Goal: Communication & Community: Answer question/provide support

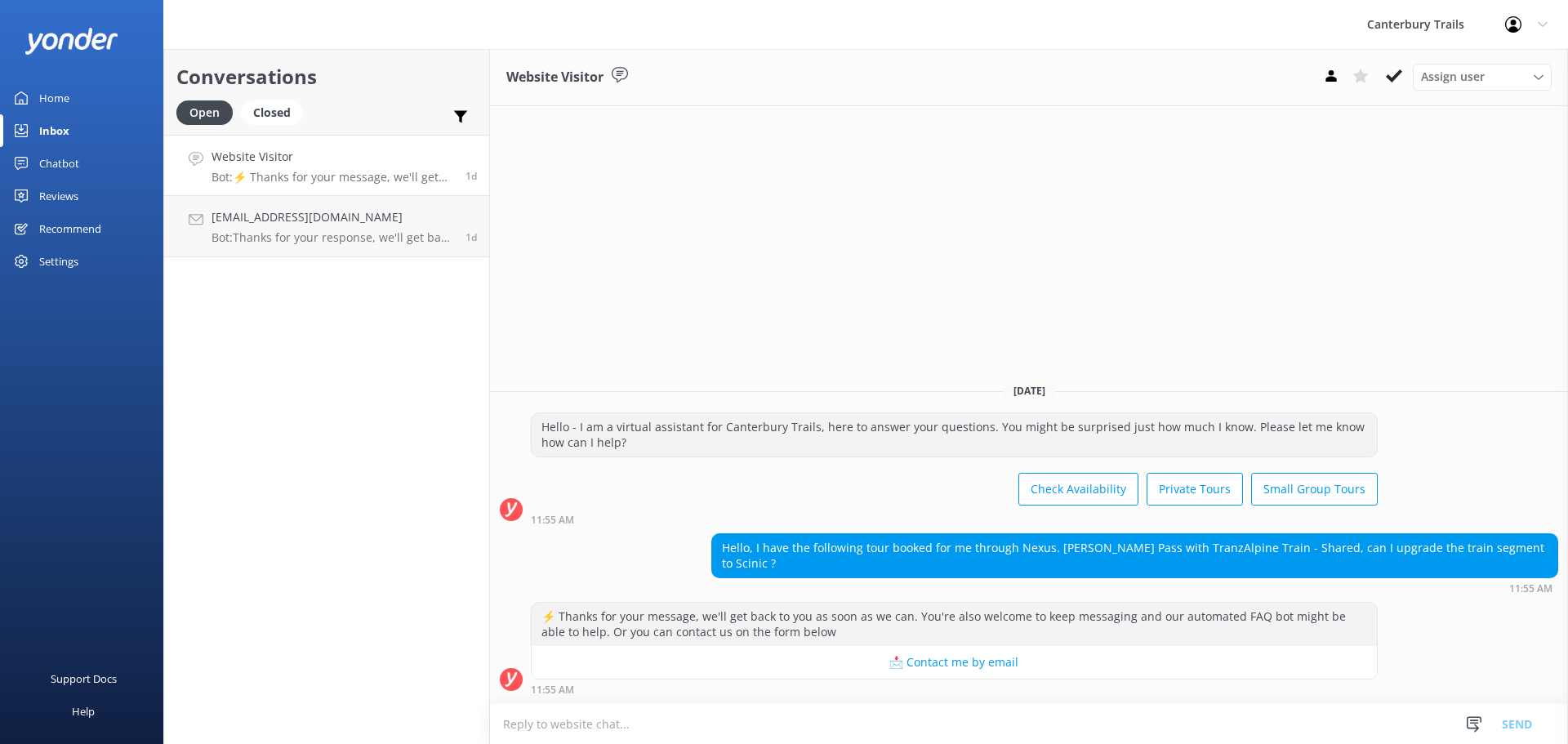
click at [289, 180] on p "Bot: ⚡ Thanks for your message, we'll get back to you as soon as we can. You're…" at bounding box center [332, 177] width 241 height 15
click at [288, 208] on h4 "[EMAIL_ADDRESS][DOMAIN_NAME]" at bounding box center [332, 217] width 241 height 18
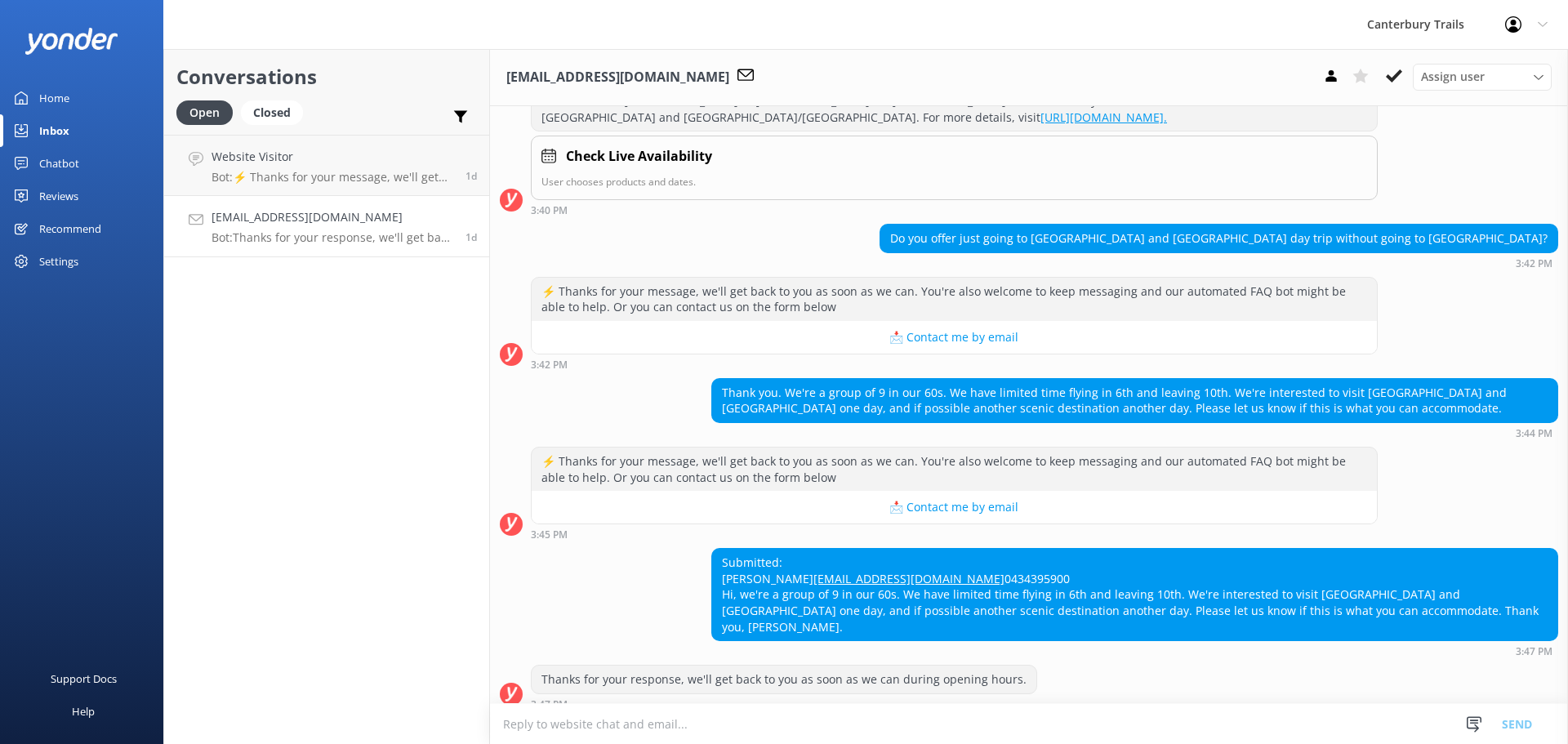
scroll to position [851, 0]
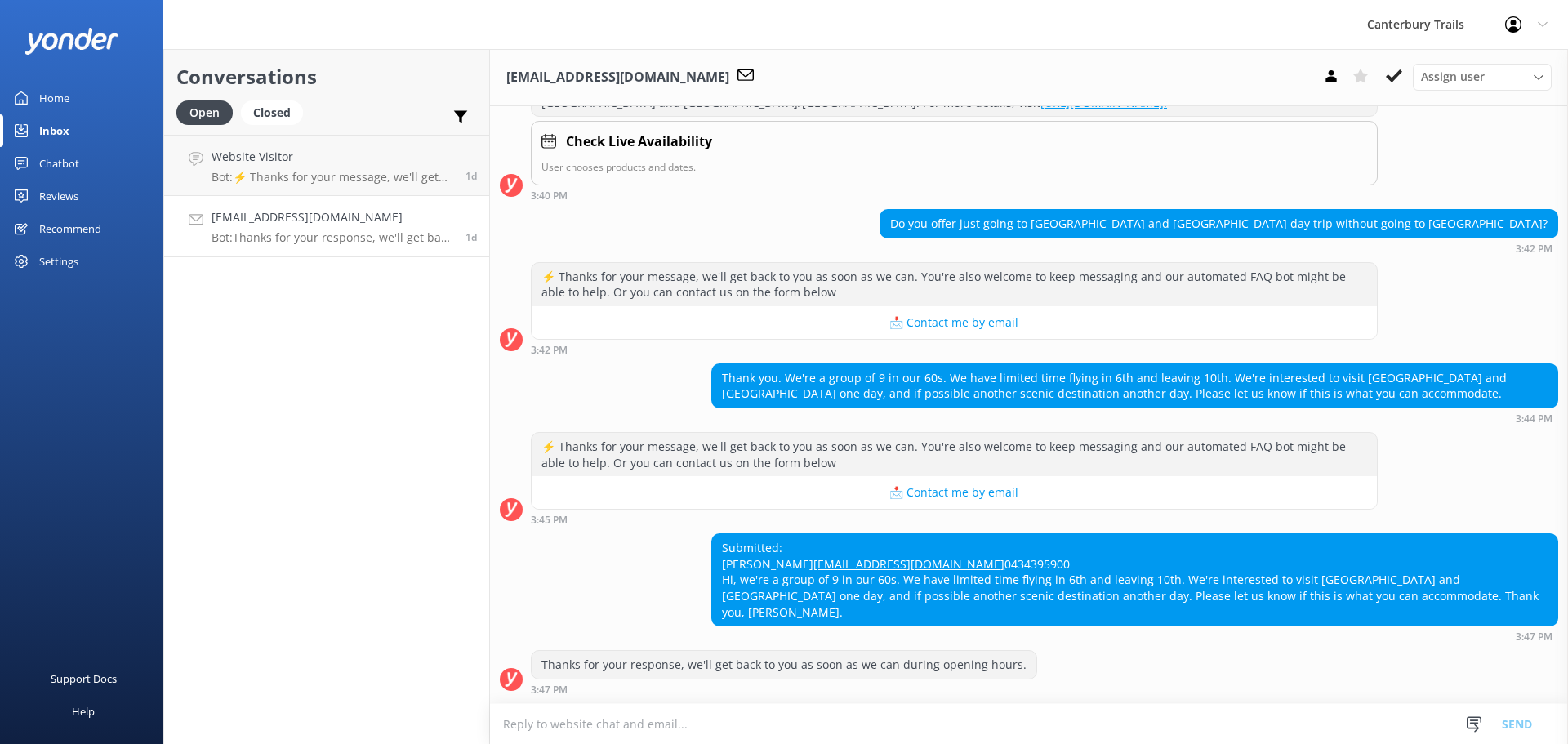
click at [879, 727] on textarea at bounding box center [1029, 723] width 1078 height 40
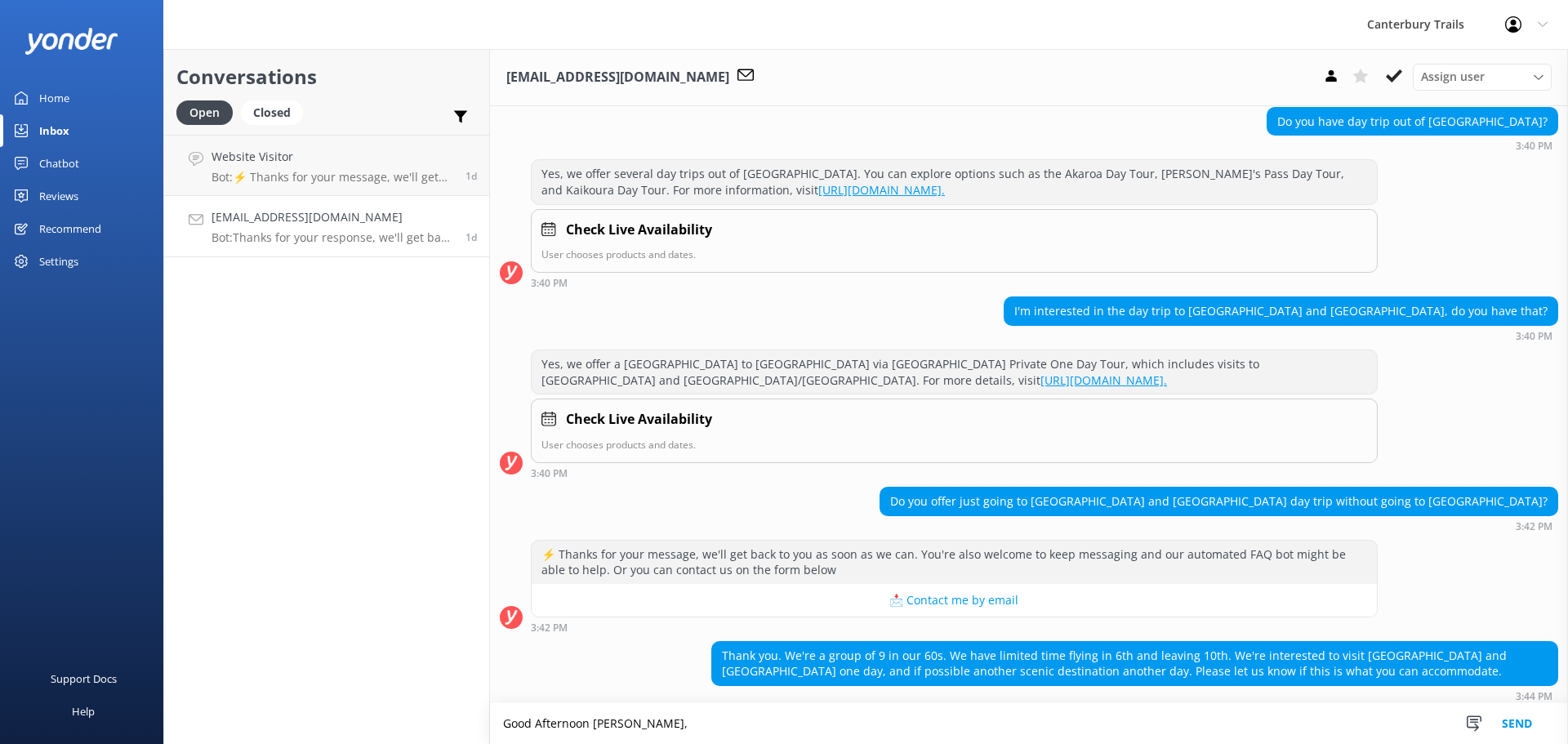
scroll to position [526, 0]
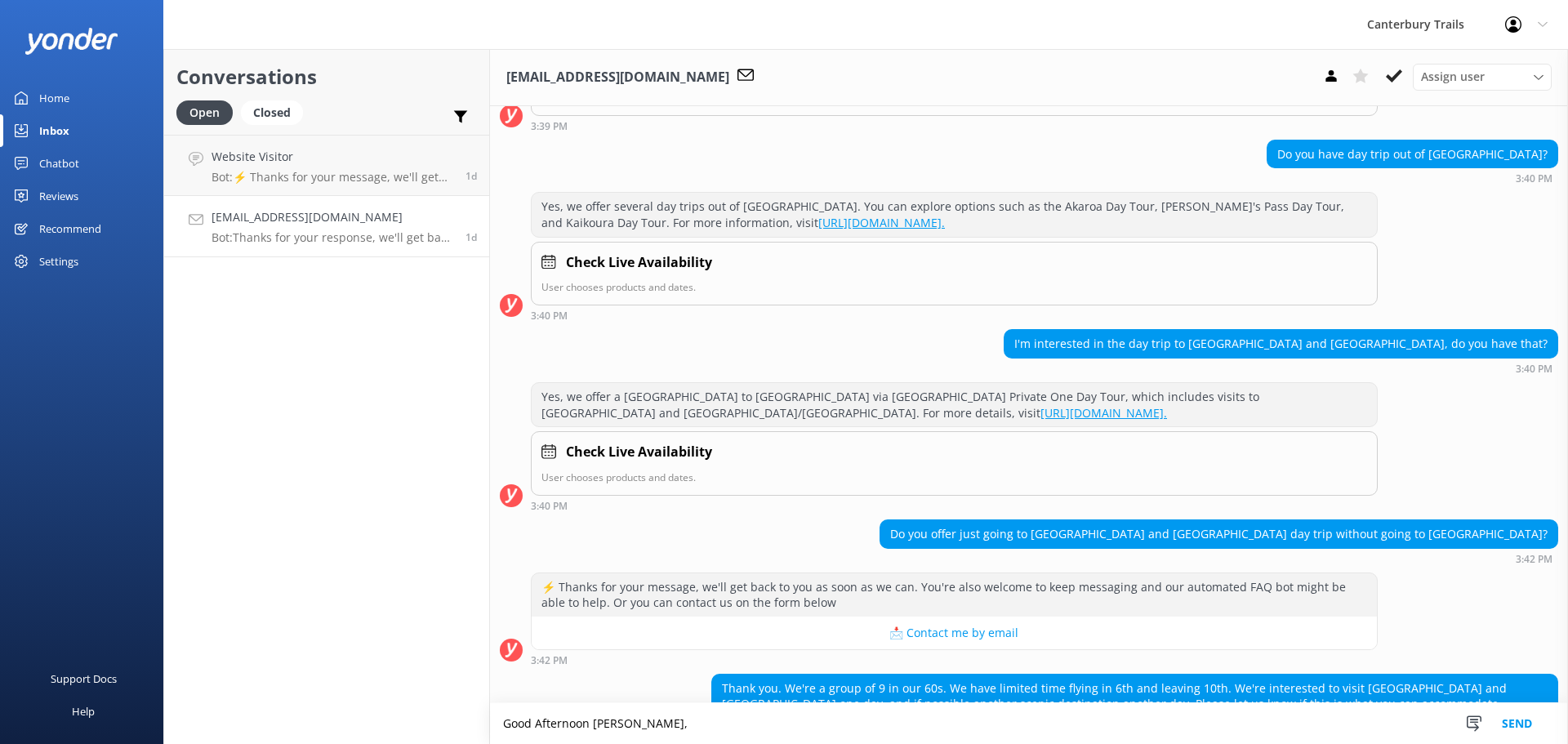
click at [679, 726] on textarea "Good Afternoon [PERSON_NAME]," at bounding box center [1029, 723] width 1078 height 41
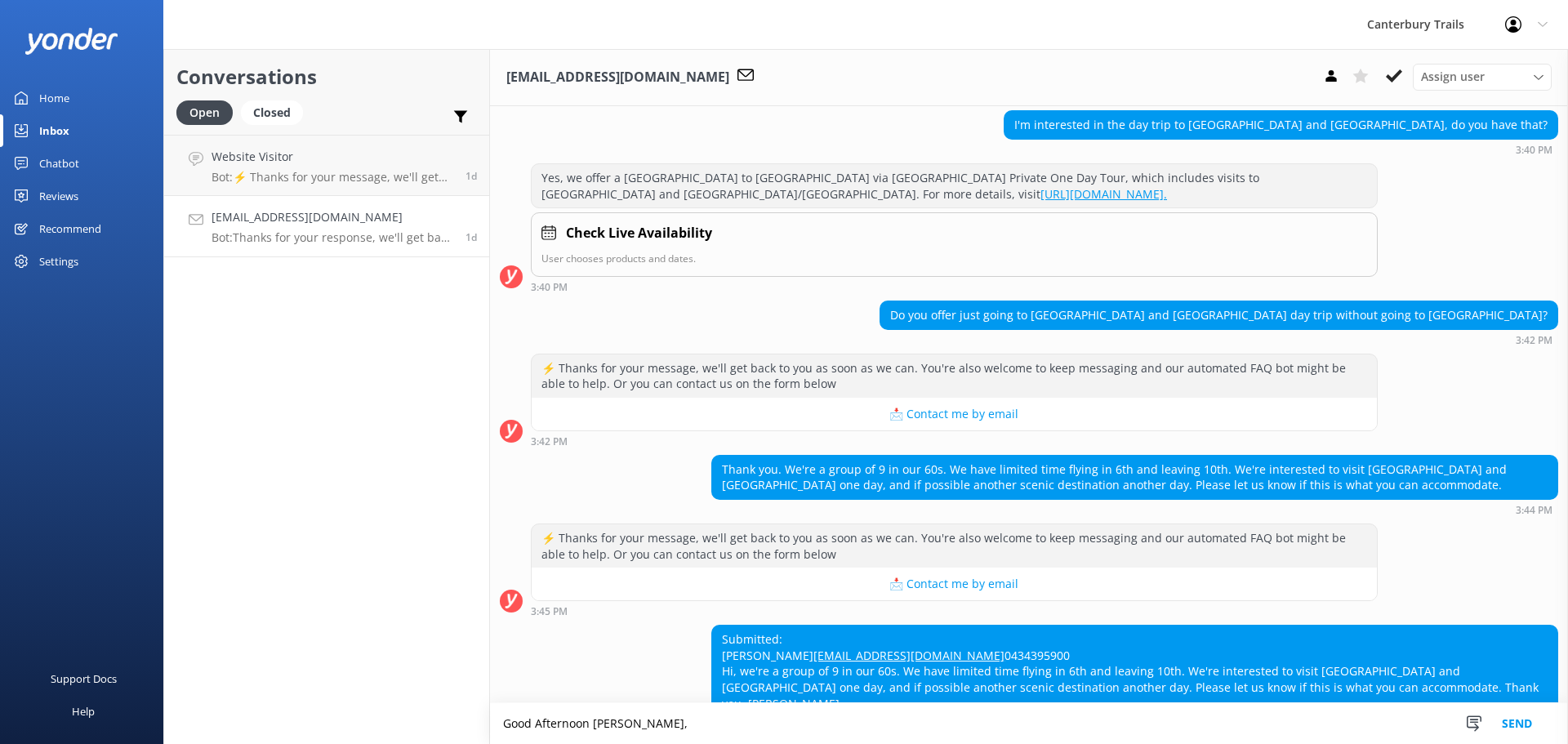
scroll to position [852, 0]
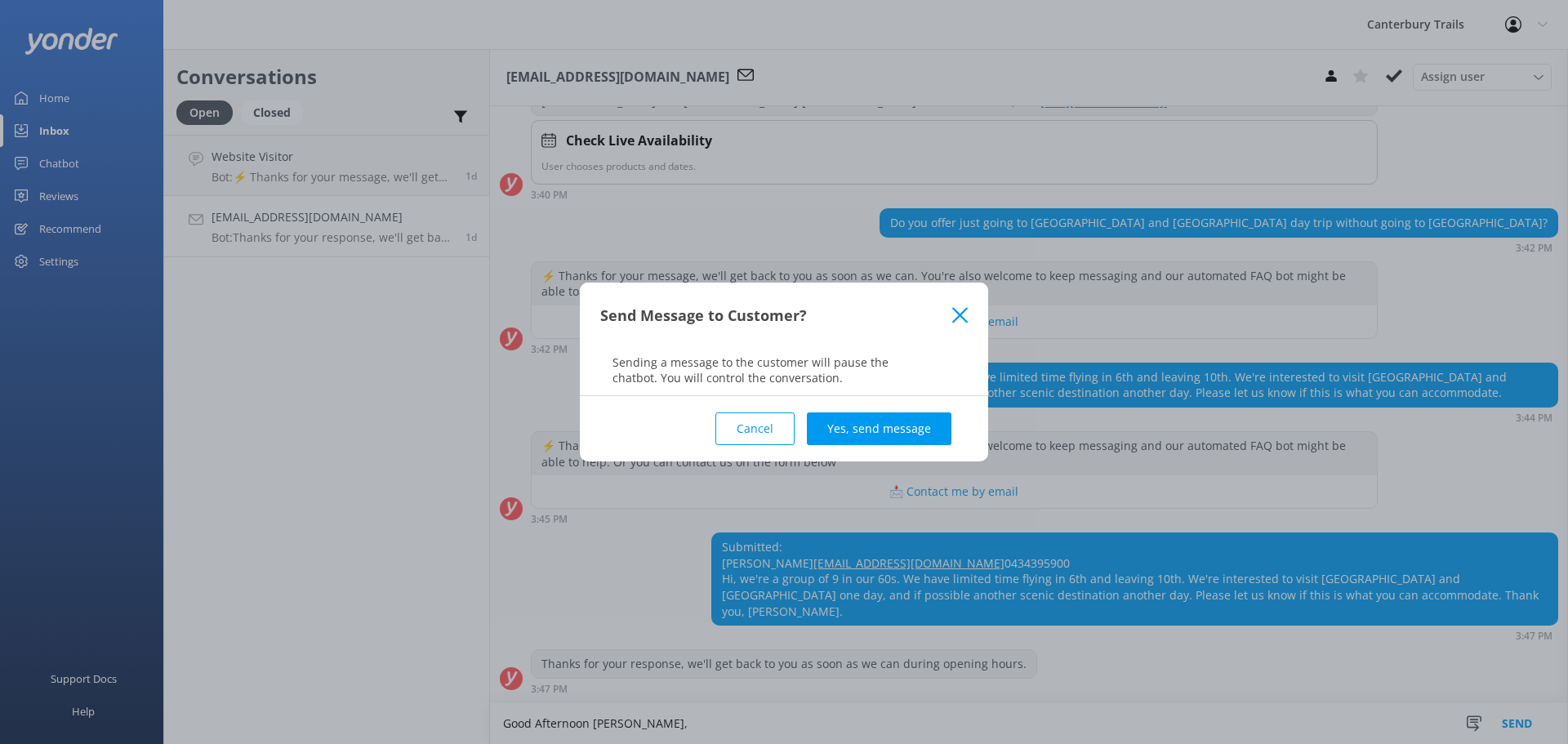
click at [968, 312] on div "Send Message to Customer?" at bounding box center [784, 315] width 408 height 65
click at [961, 311] on icon at bounding box center [960, 315] width 16 height 17
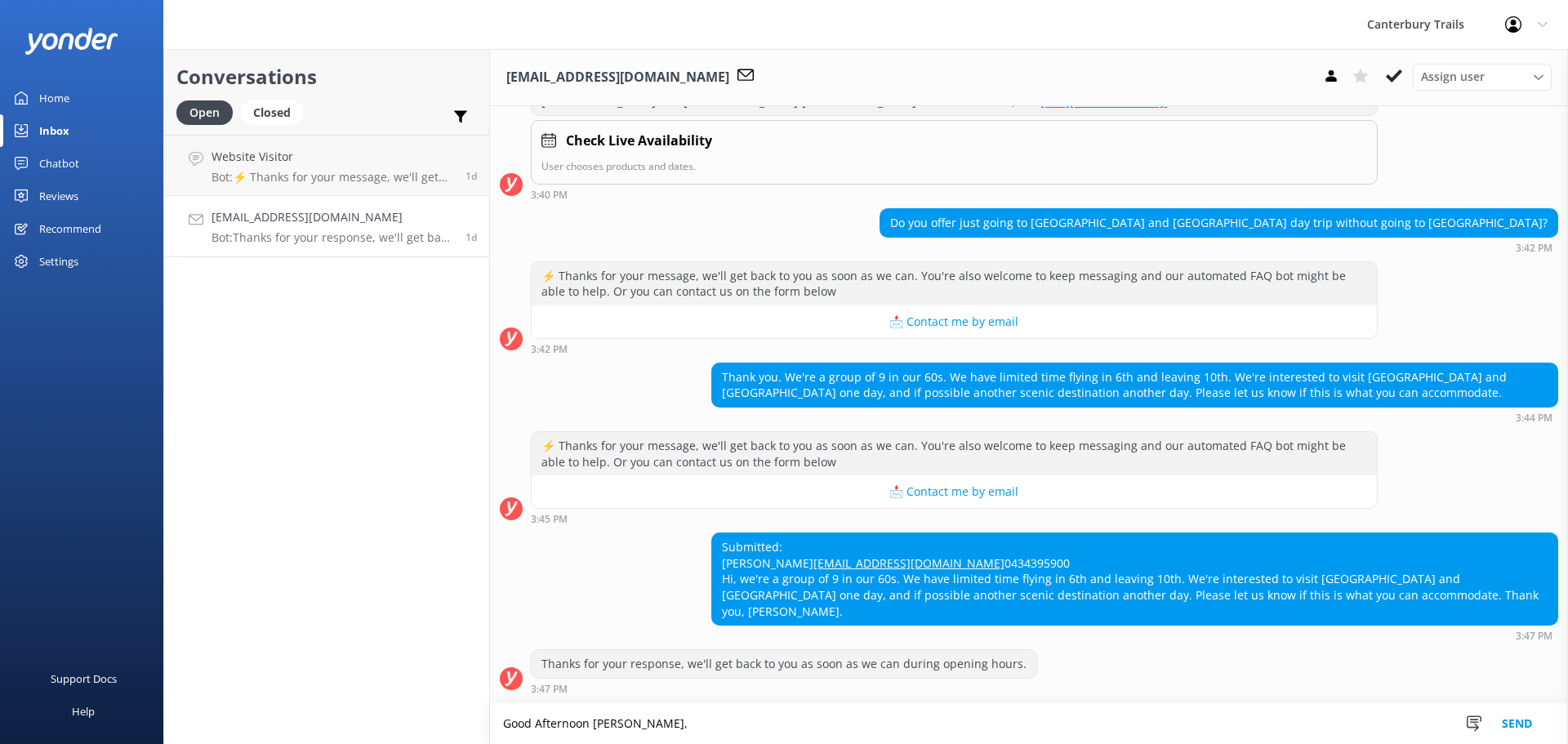
click at [665, 732] on textarea "Good Afternoon [PERSON_NAME]," at bounding box center [1029, 723] width 1078 height 41
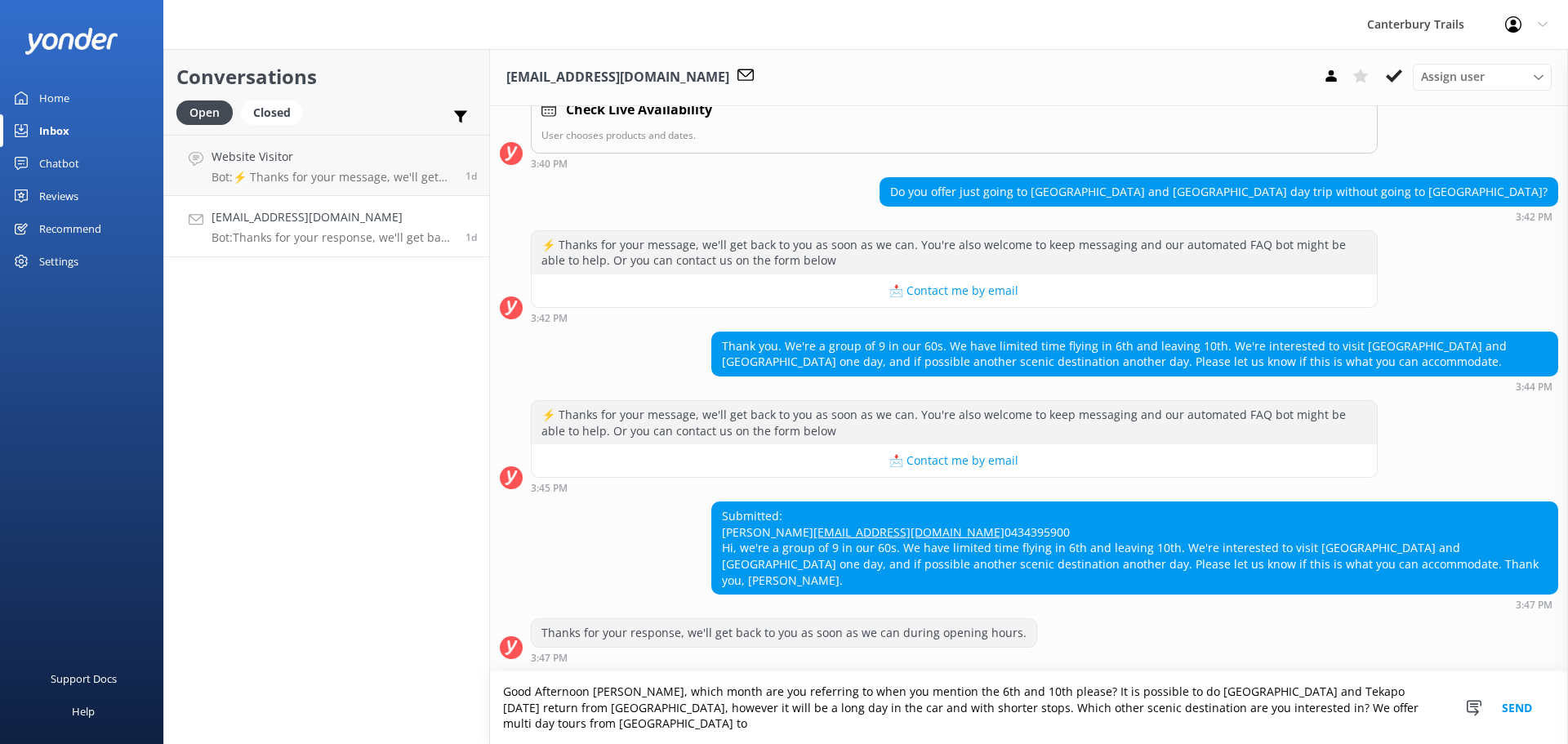
scroll to position [885, 0]
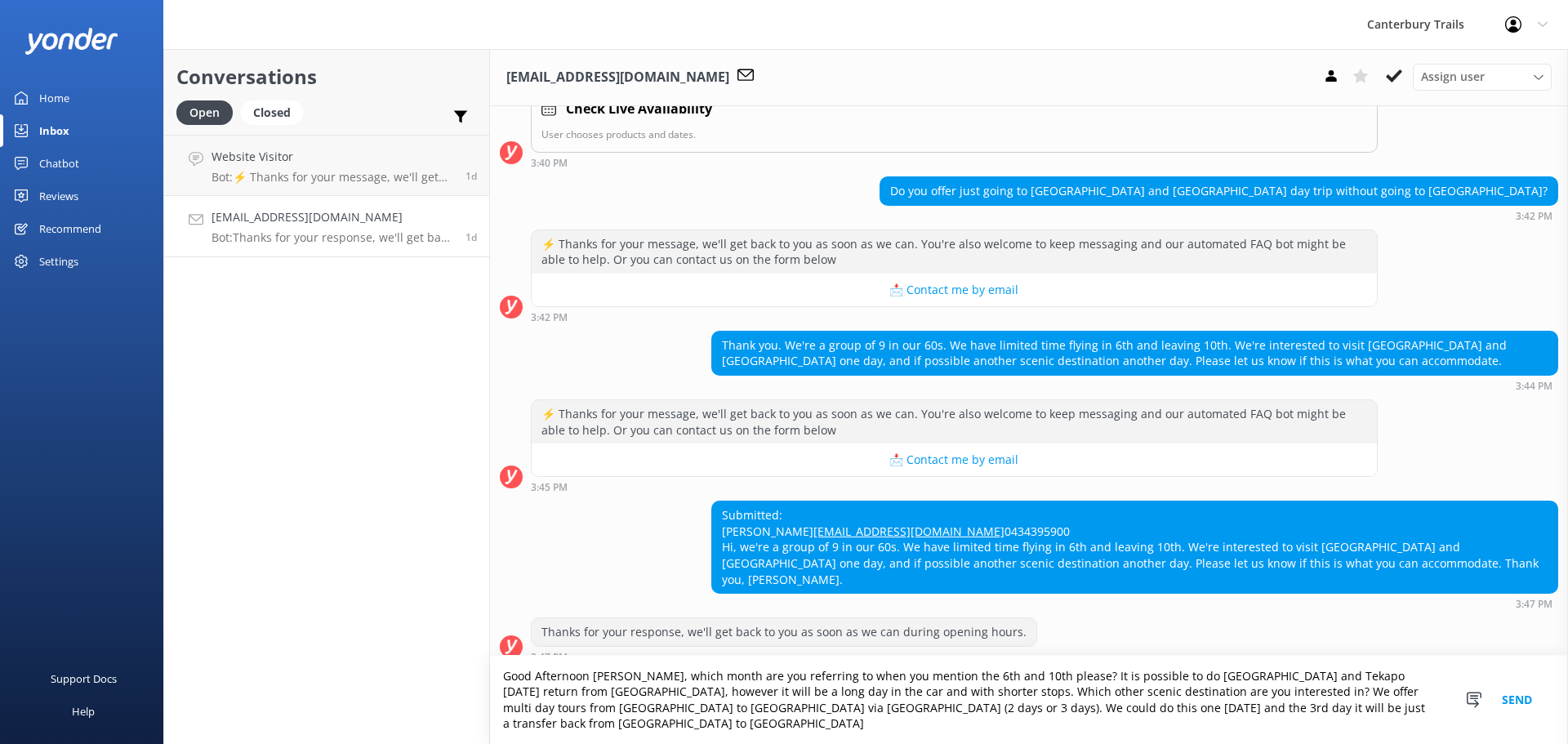
click at [638, 723] on textarea "Good Afternoon [PERSON_NAME], which month are you referring to when you mention…" at bounding box center [1029, 699] width 1078 height 88
click at [1351, 727] on textarea "Good Afternoon [PERSON_NAME], which month are you referring to when you mention…" at bounding box center [1029, 699] width 1078 height 88
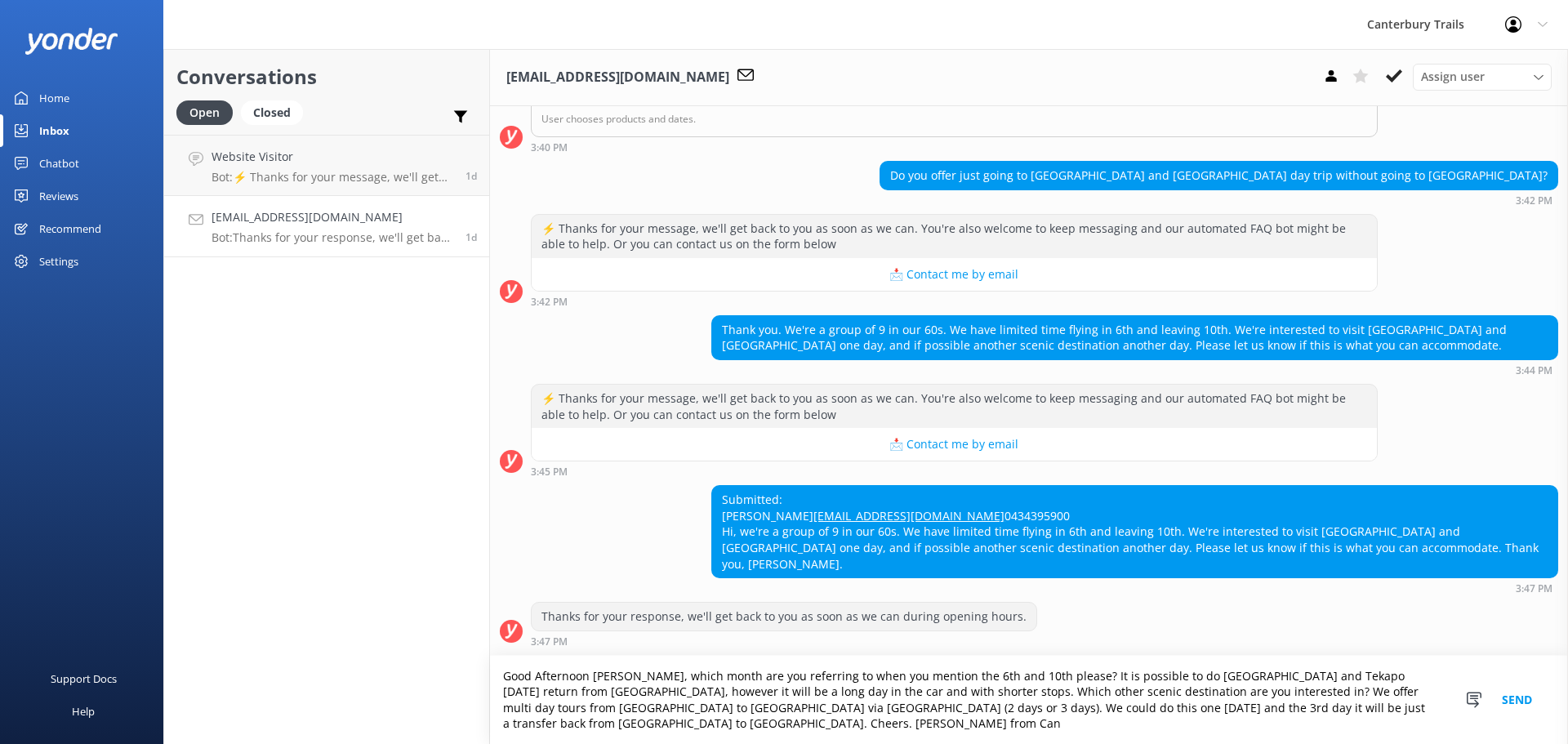
scroll to position [900, 0]
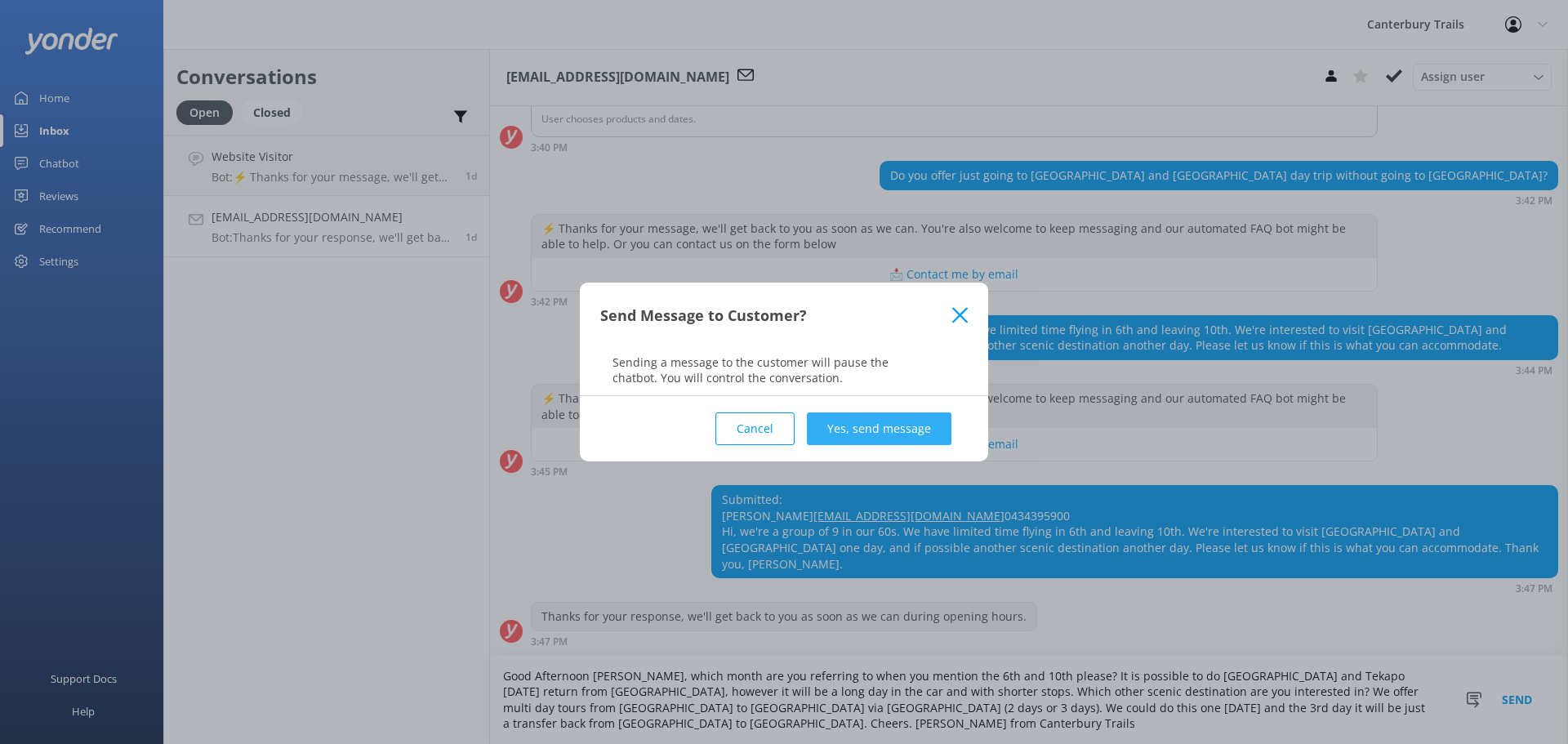
type textarea "Good Afternoon [PERSON_NAME], which month are you referring to when you mention…"
click at [862, 427] on button "Yes, send message" at bounding box center [879, 429] width 145 height 33
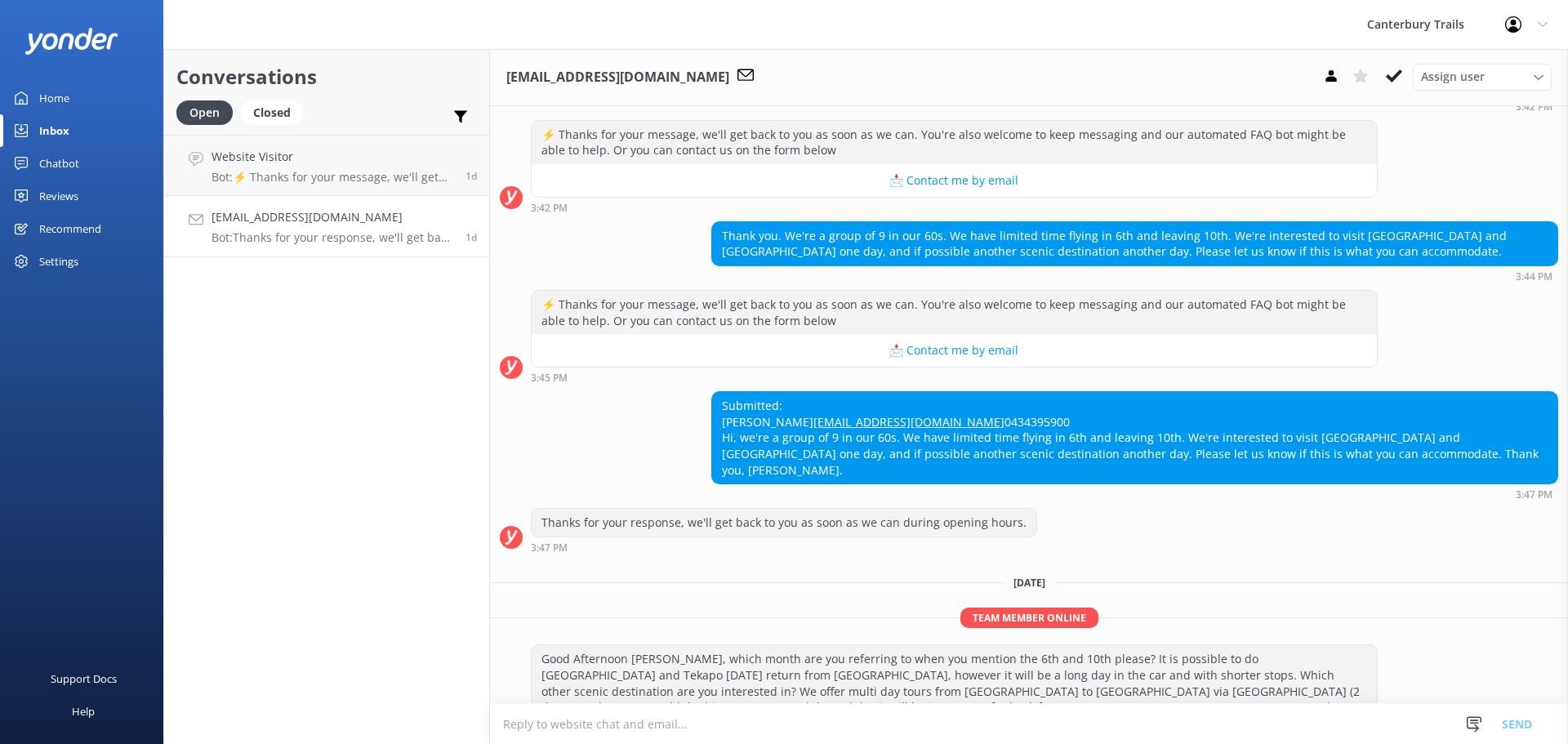
scroll to position [1037, 0]
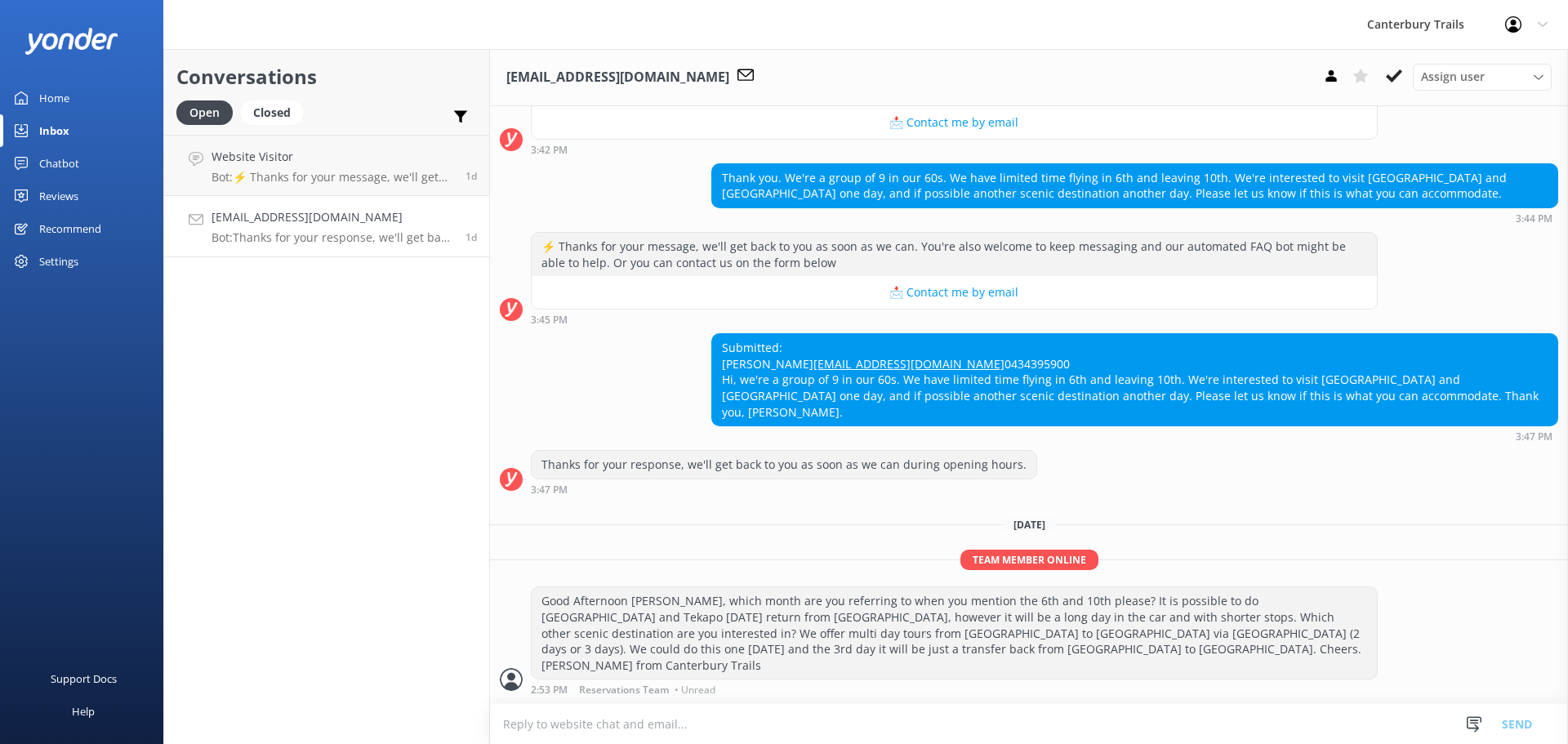
click at [271, 223] on h4 "[EMAIL_ADDRESS][DOMAIN_NAME]" at bounding box center [332, 217] width 241 height 18
click at [282, 177] on p "Bot: ⚡ Thanks for your message, we'll get back to you as soon as we can. You're…" at bounding box center [332, 177] width 241 height 15
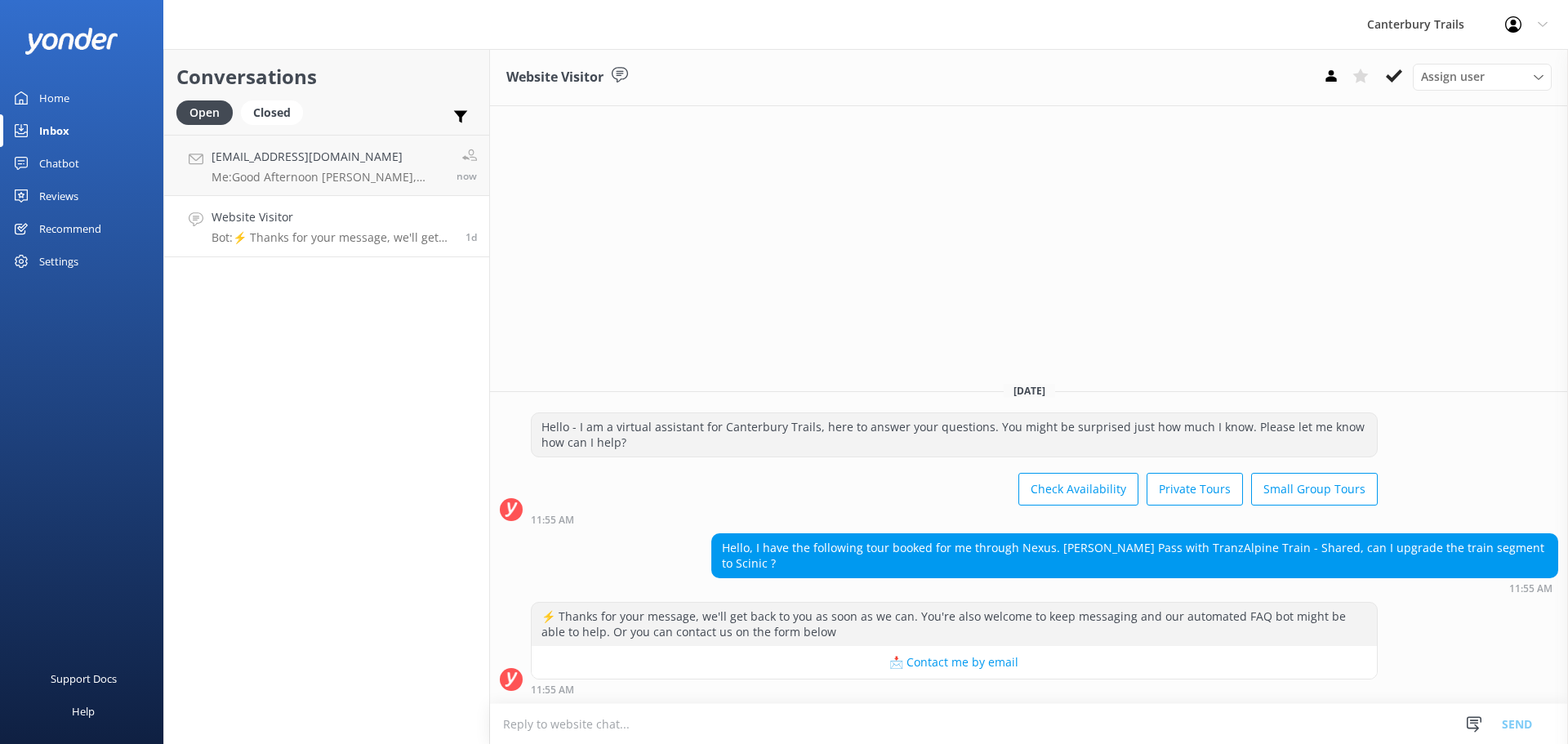
click at [1176, 724] on textarea at bounding box center [1029, 723] width 1078 height 40
click at [1181, 723] on textarea at bounding box center [1029, 723] width 1078 height 40
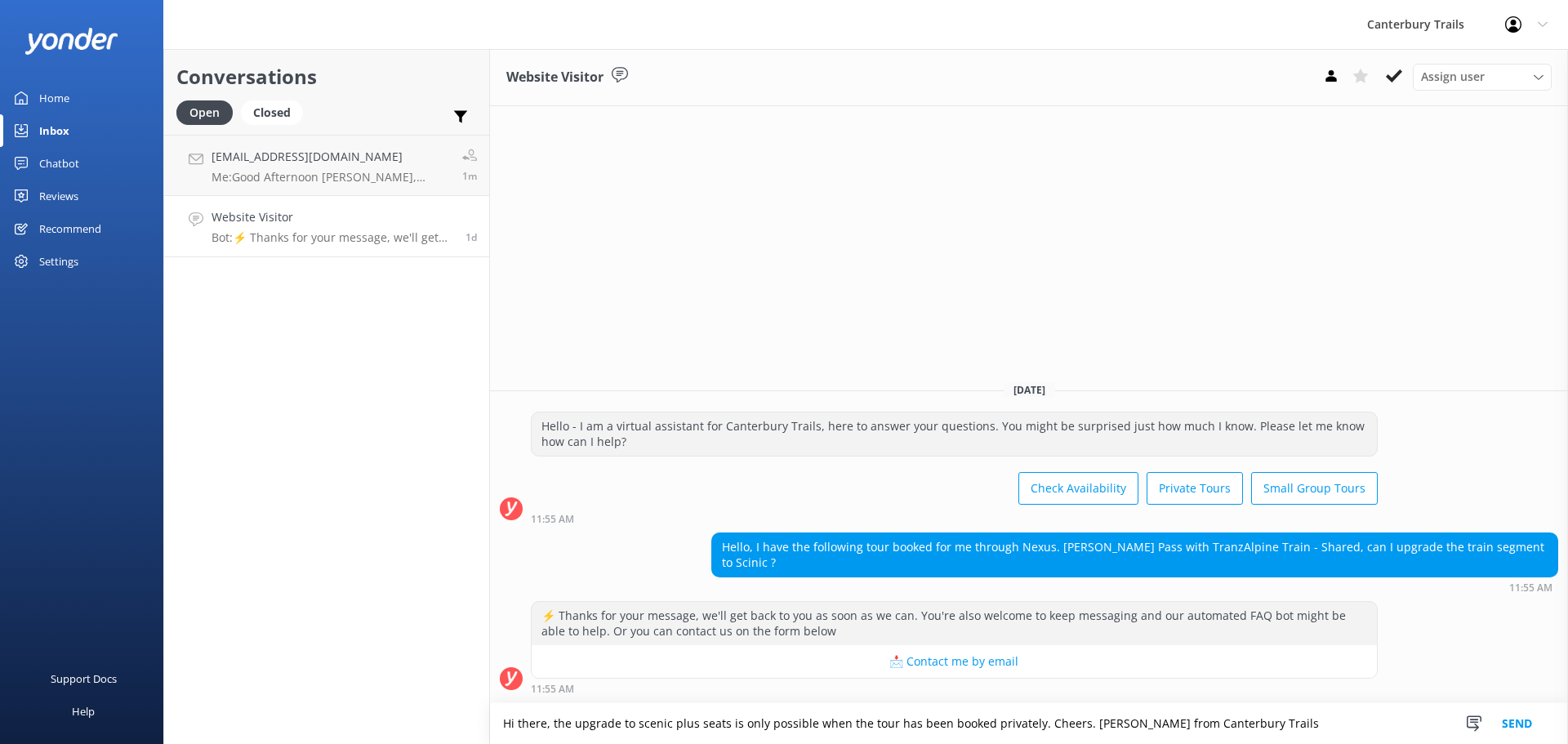
click at [1034, 726] on textarea "Hi there, the upgrade to scenic plus seats is only possible when the tour has b…" at bounding box center [1029, 723] width 1078 height 41
click at [1285, 723] on textarea "Hi there, the upgrade to scenic plus seats is only possible when the tour has b…" at bounding box center [1029, 723] width 1078 height 41
click at [1070, 721] on textarea "Hi there, the upgrade to scenic plus seats is only possible when the tour has b…" at bounding box center [1029, 723] width 1078 height 41
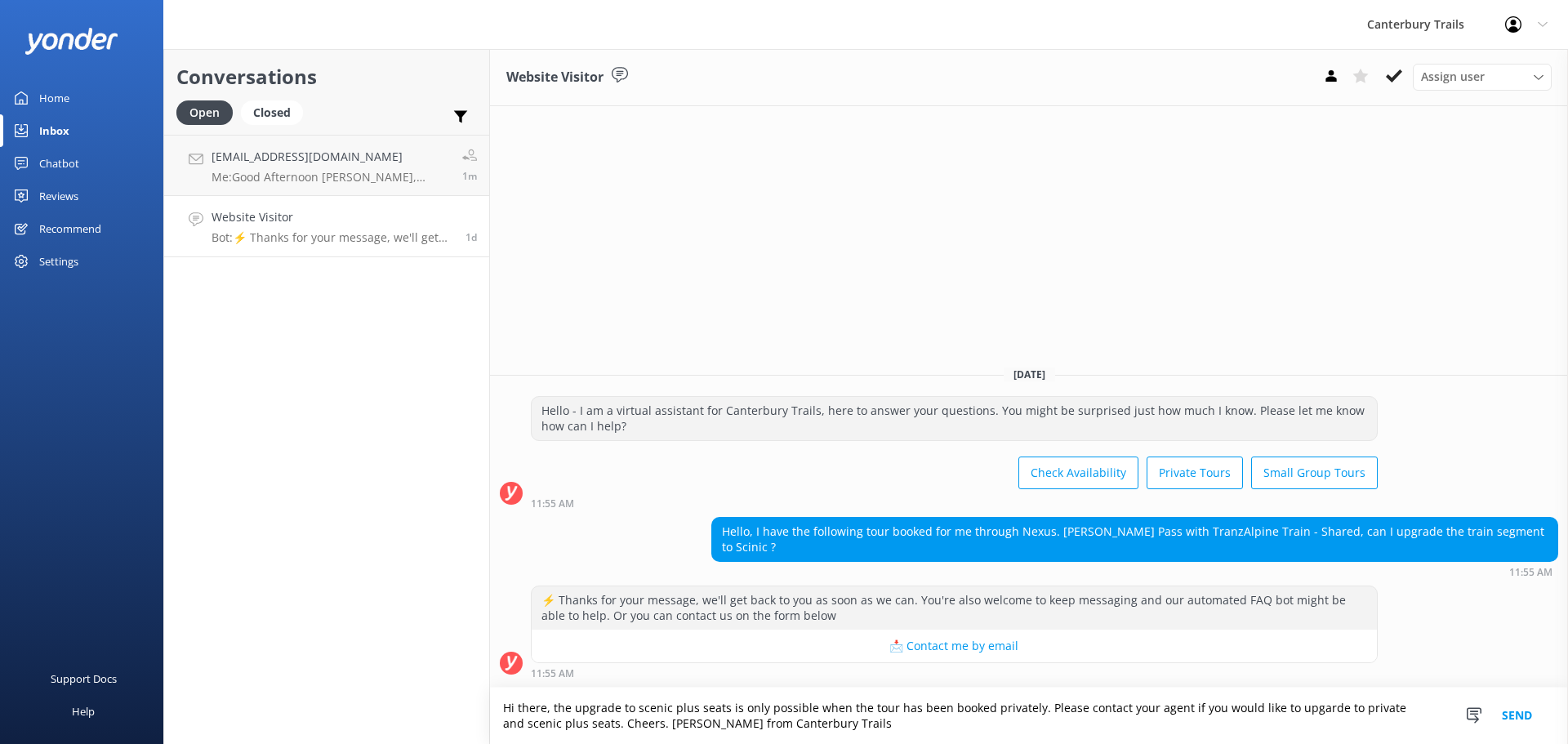
click at [1303, 711] on textarea "Hi there, the upgrade to scenic plus seats is only possible when the tour has b…" at bounding box center [1029, 716] width 1078 height 56
click at [1333, 726] on textarea "Hi there, the upgrade to scenic plus seats is only possible when the tour has b…" at bounding box center [1029, 716] width 1078 height 56
type textarea "Hi there, the upgrade to scenic plus seats is only possible when the tour has b…"
click at [1543, 716] on button "Send" at bounding box center [1517, 716] width 61 height 56
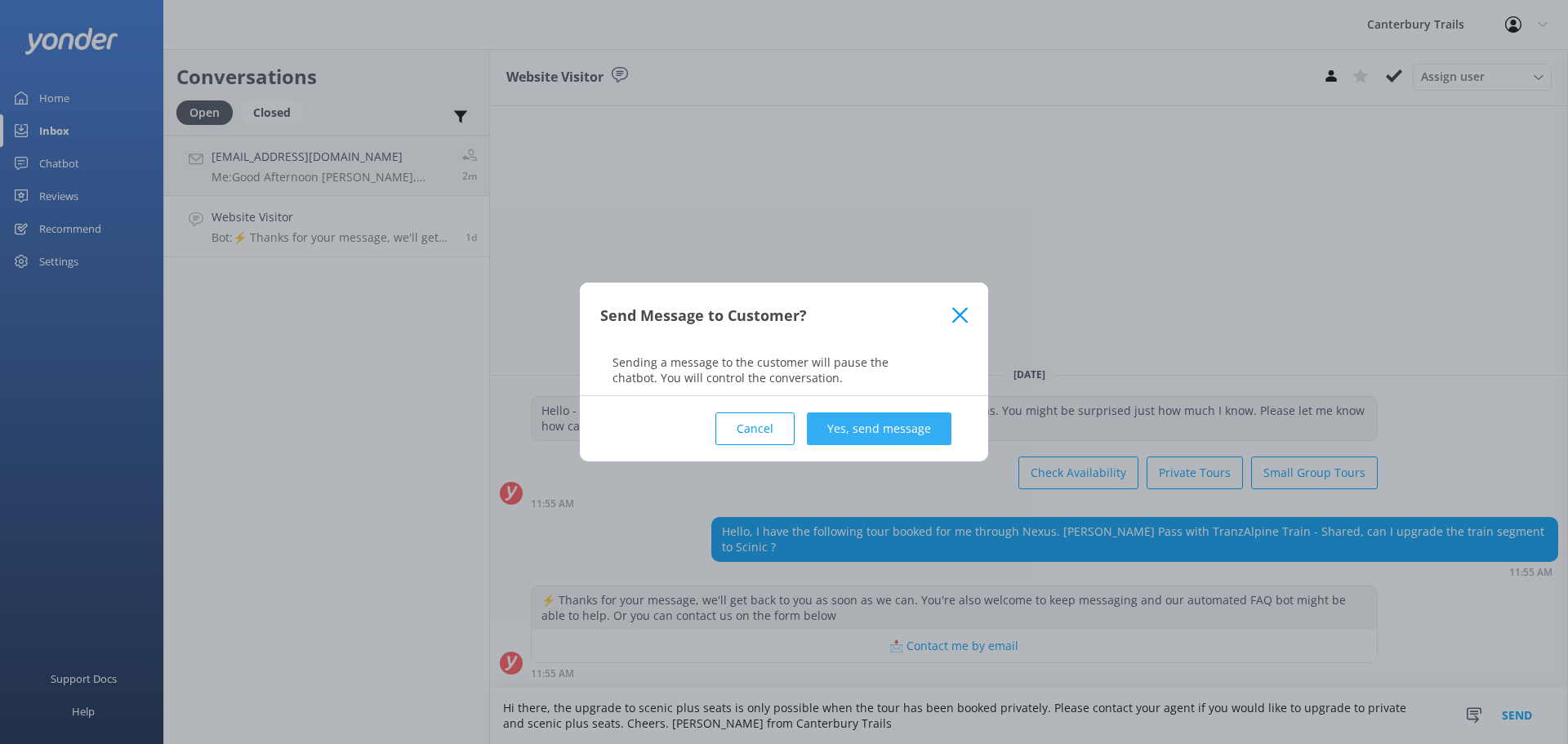
click at [892, 427] on button "Yes, send message" at bounding box center [879, 429] width 145 height 33
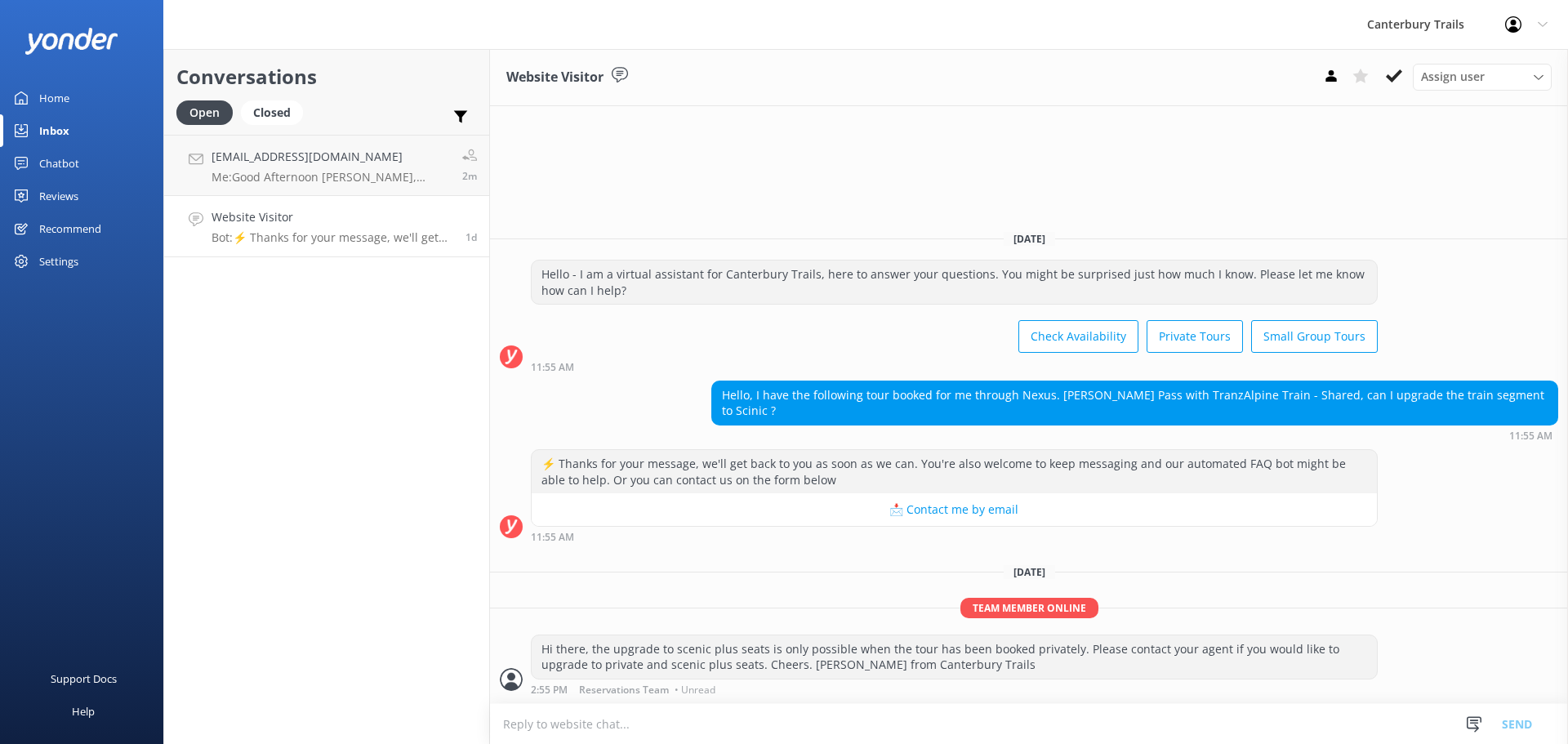
click at [330, 241] on p "Bot: ⚡ Thanks for your message, we'll get back to you as soon as we can. You're…" at bounding box center [332, 238] width 241 height 15
click at [339, 184] on link "[EMAIL_ADDRESS][DOMAIN_NAME] Me: Good Afternoon [PERSON_NAME], which month are …" at bounding box center [326, 165] width 325 height 61
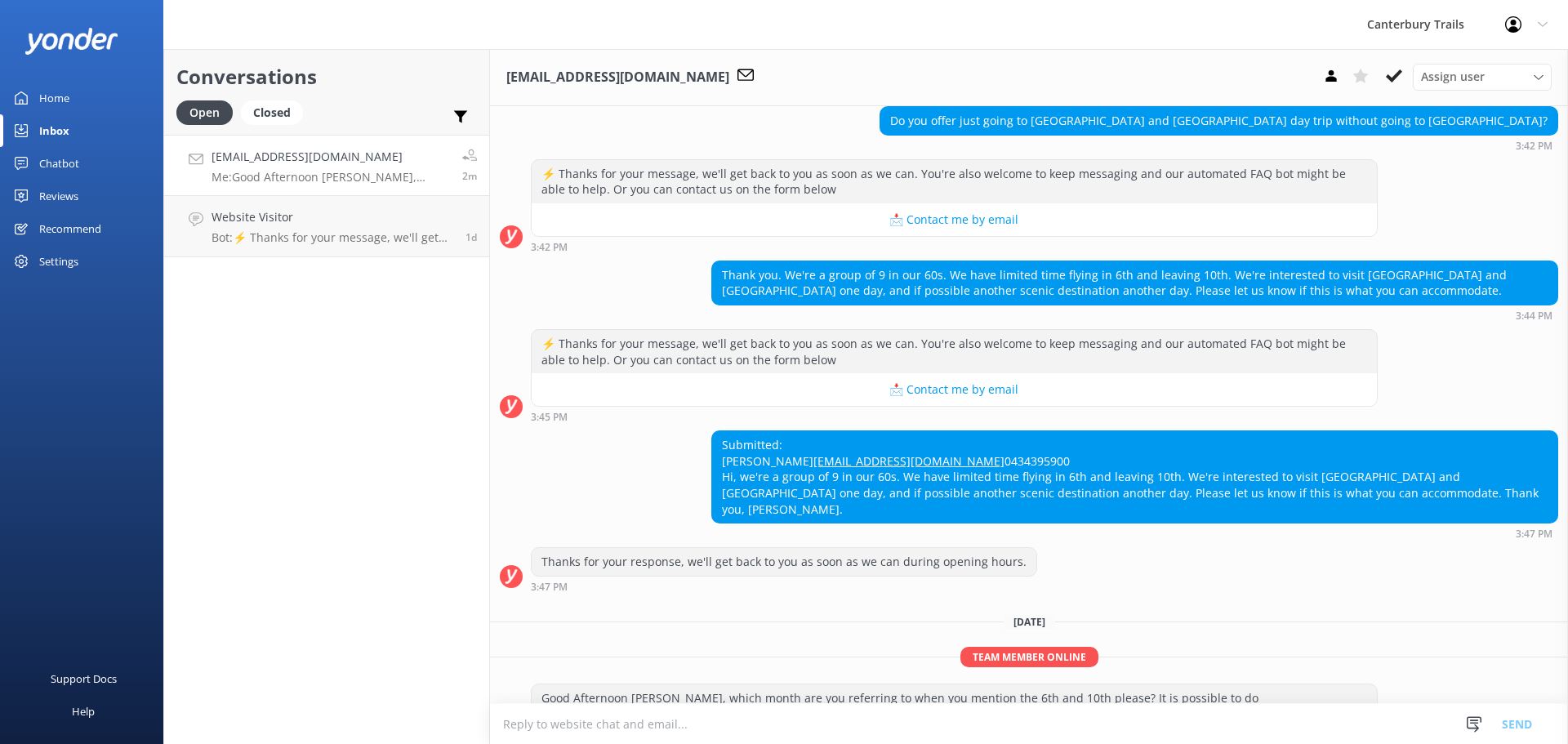
scroll to position [1037, 0]
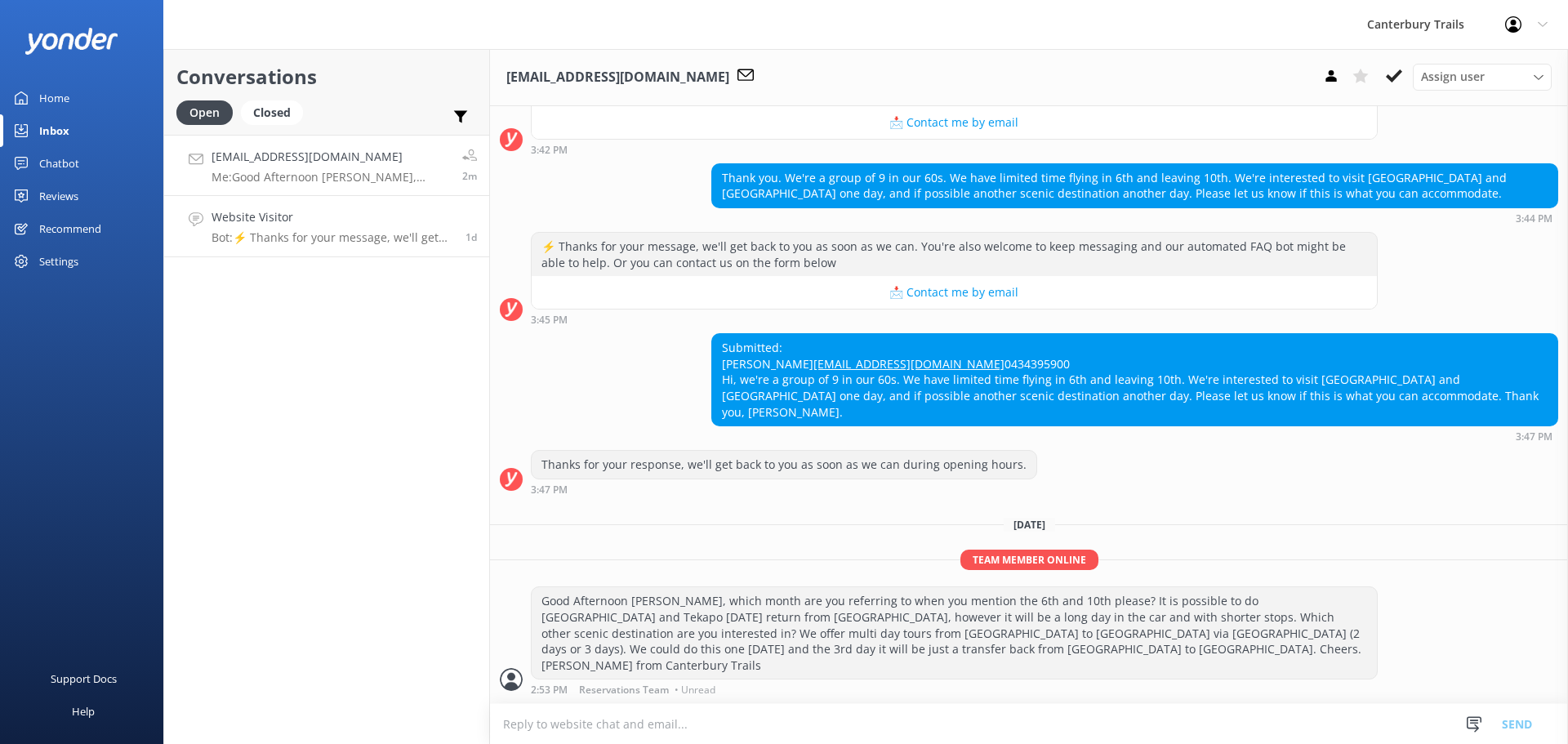
click at [329, 242] on p "Bot: ⚡ Thanks for your message, we'll get back to you as soon as we can. You're…" at bounding box center [332, 238] width 241 height 15
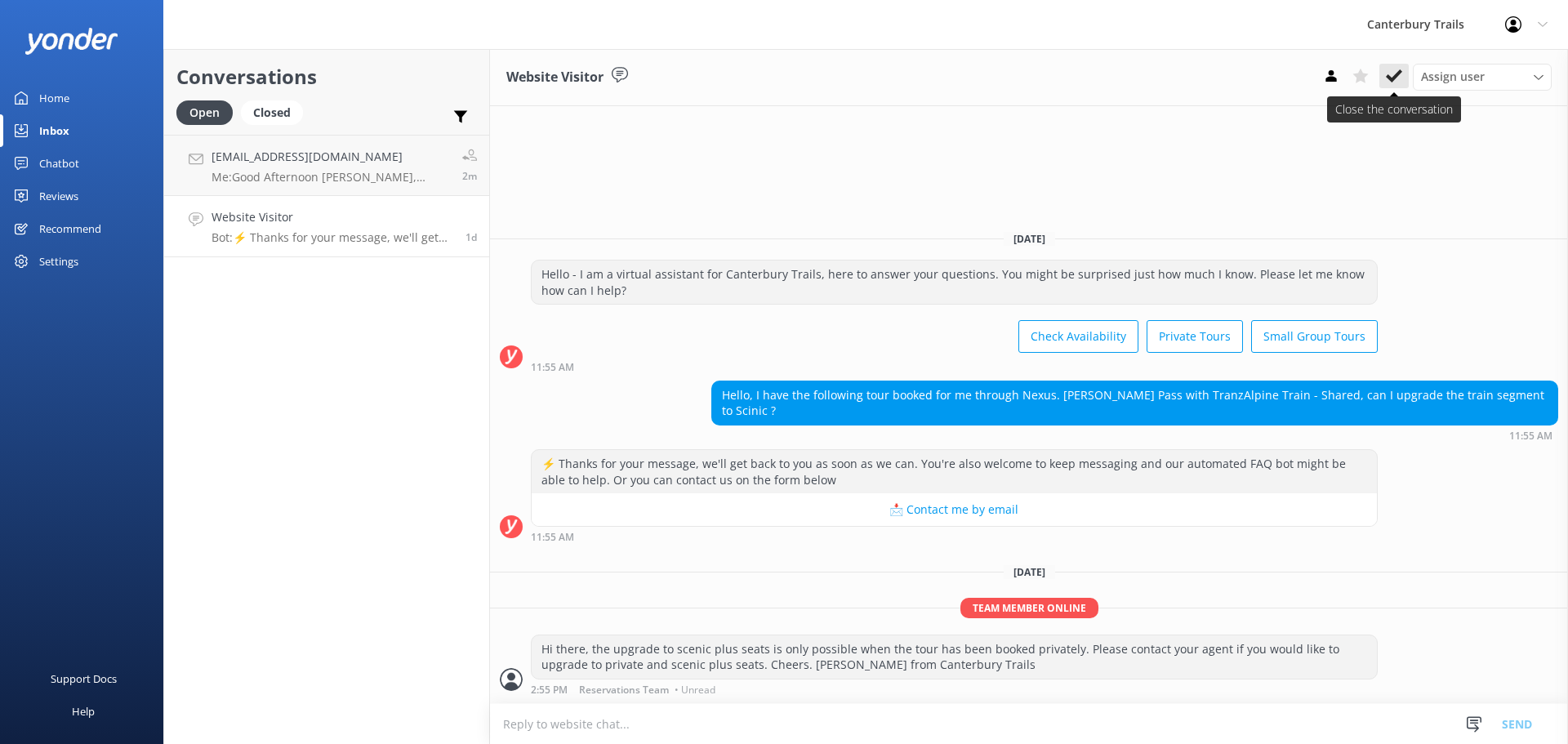
click at [1399, 81] on icon at bounding box center [1394, 76] width 17 height 17
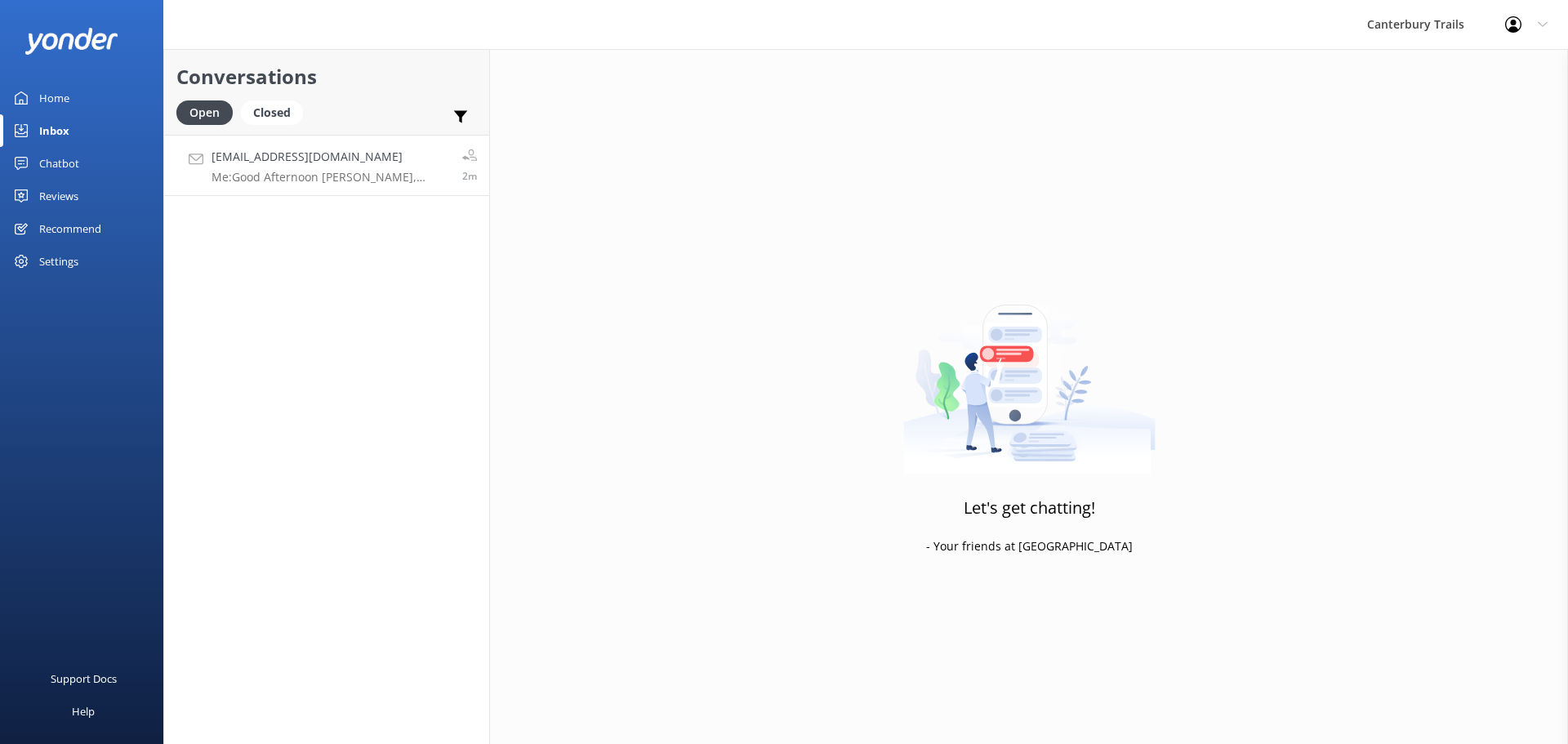
click at [340, 173] on p "Me: Good Afternoon [PERSON_NAME], which month are you referring to when you men…" at bounding box center [331, 177] width 238 height 15
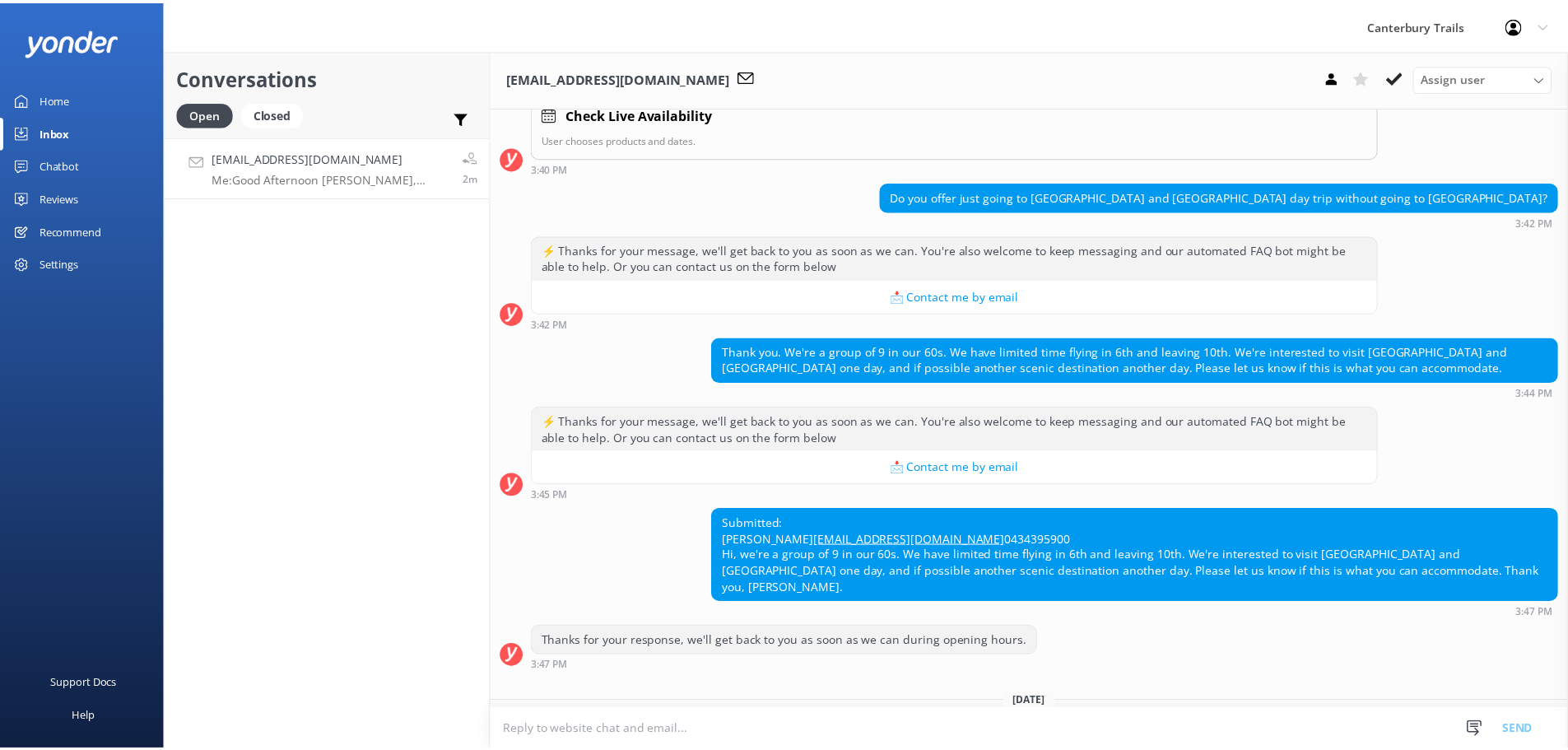
scroll to position [880, 0]
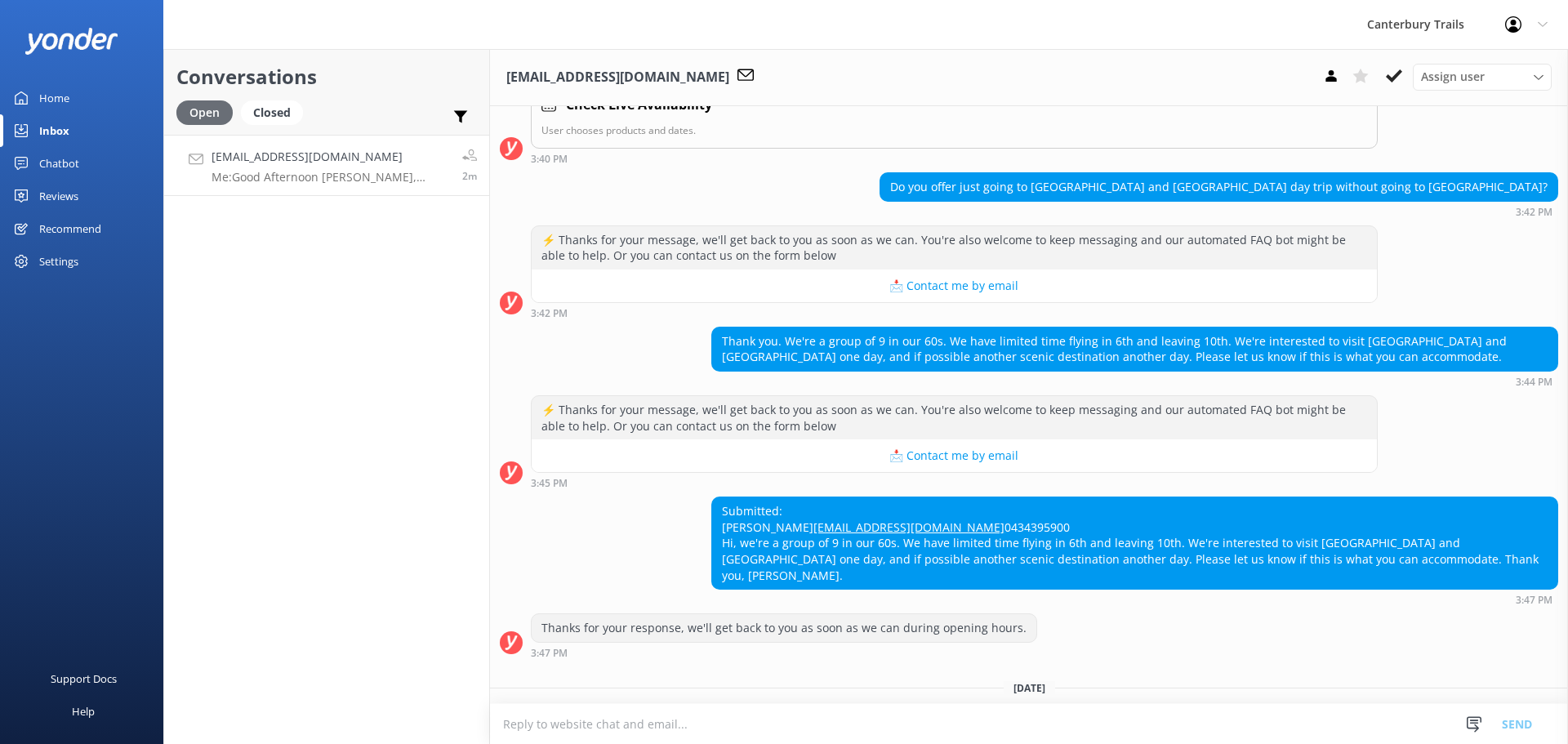
click at [185, 119] on div "Open" at bounding box center [204, 112] width 56 height 25
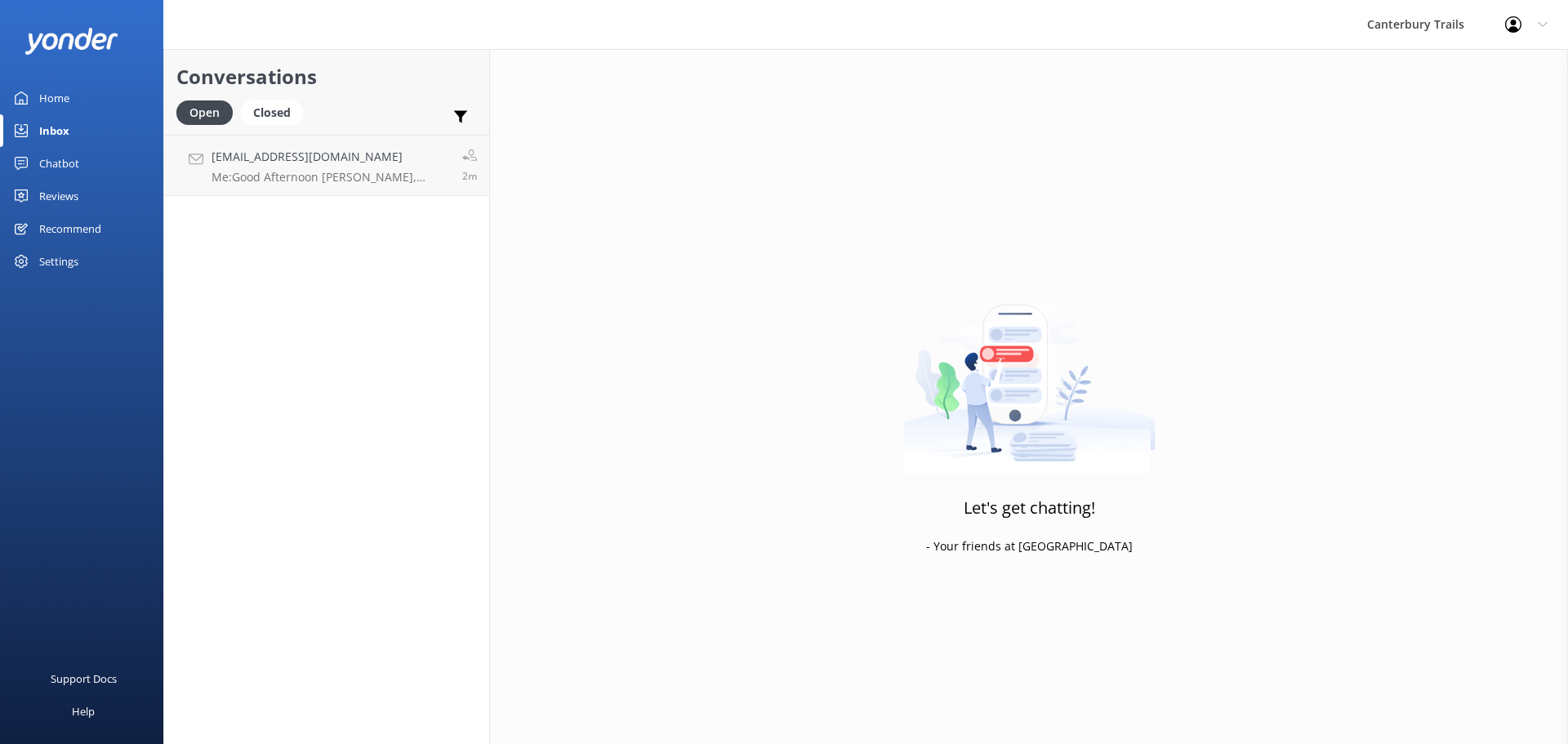
click at [69, 95] on link "Home" at bounding box center [82, 98] width 164 height 33
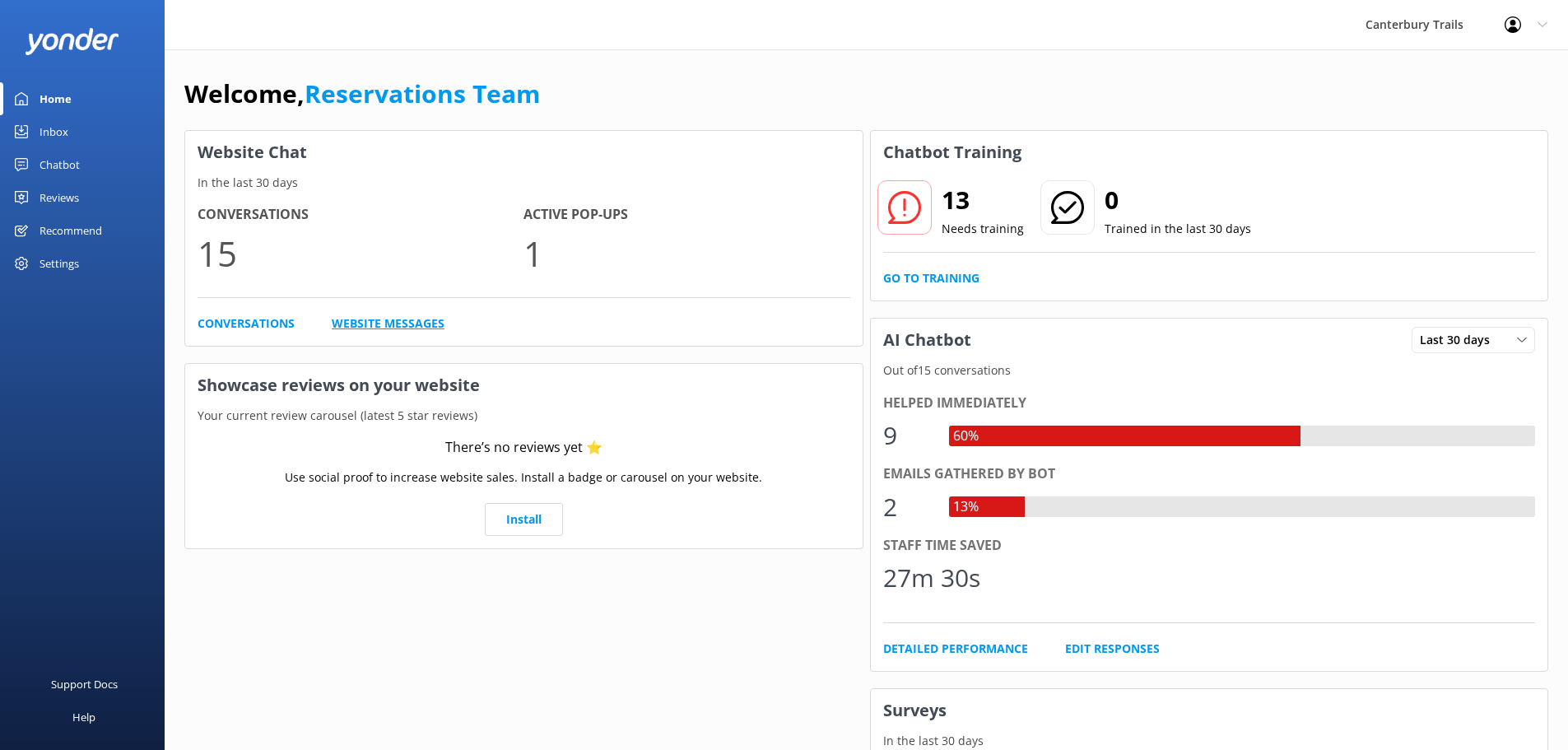
click at [367, 327] on link "Website Messages" at bounding box center [387, 323] width 112 height 18
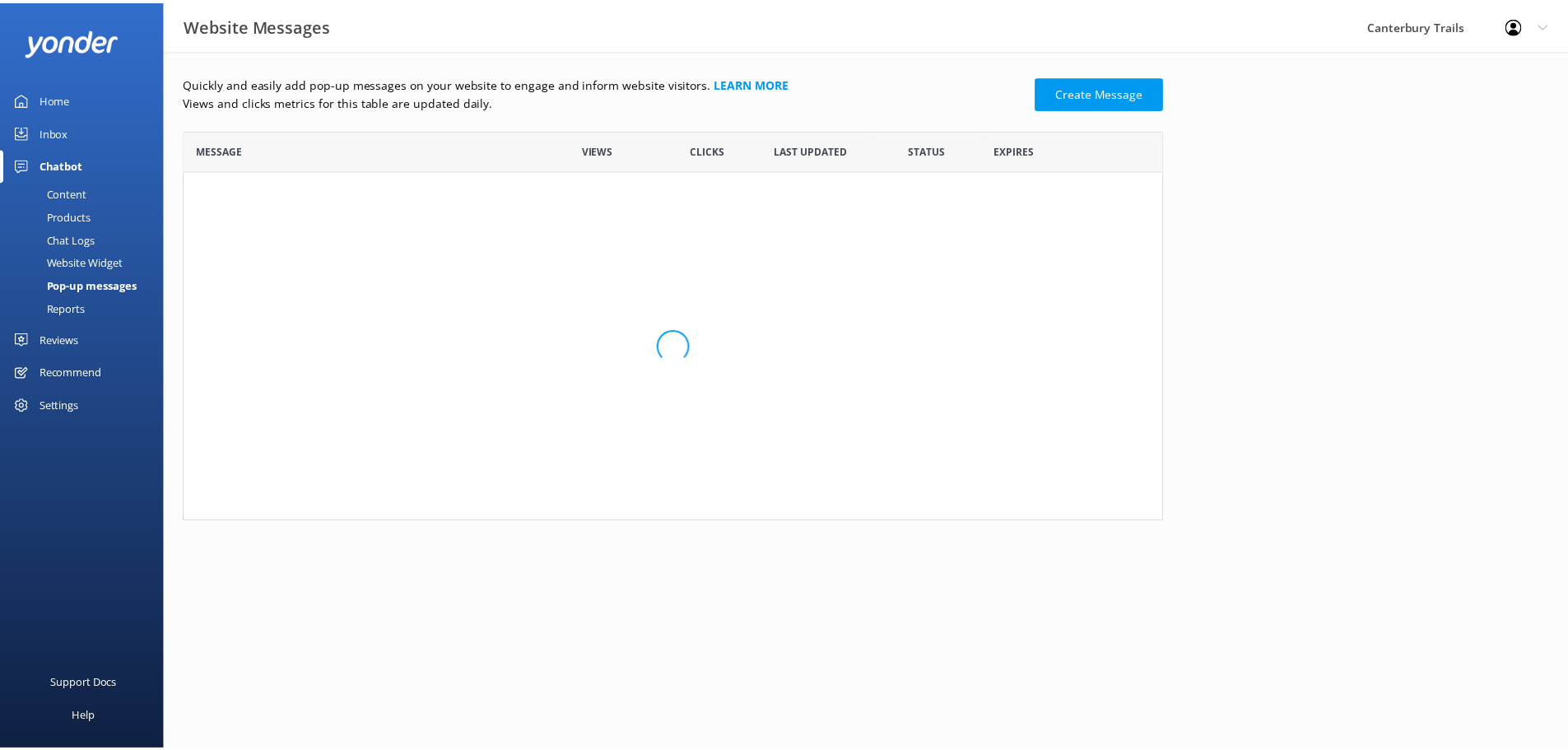
scroll to position [13, 13]
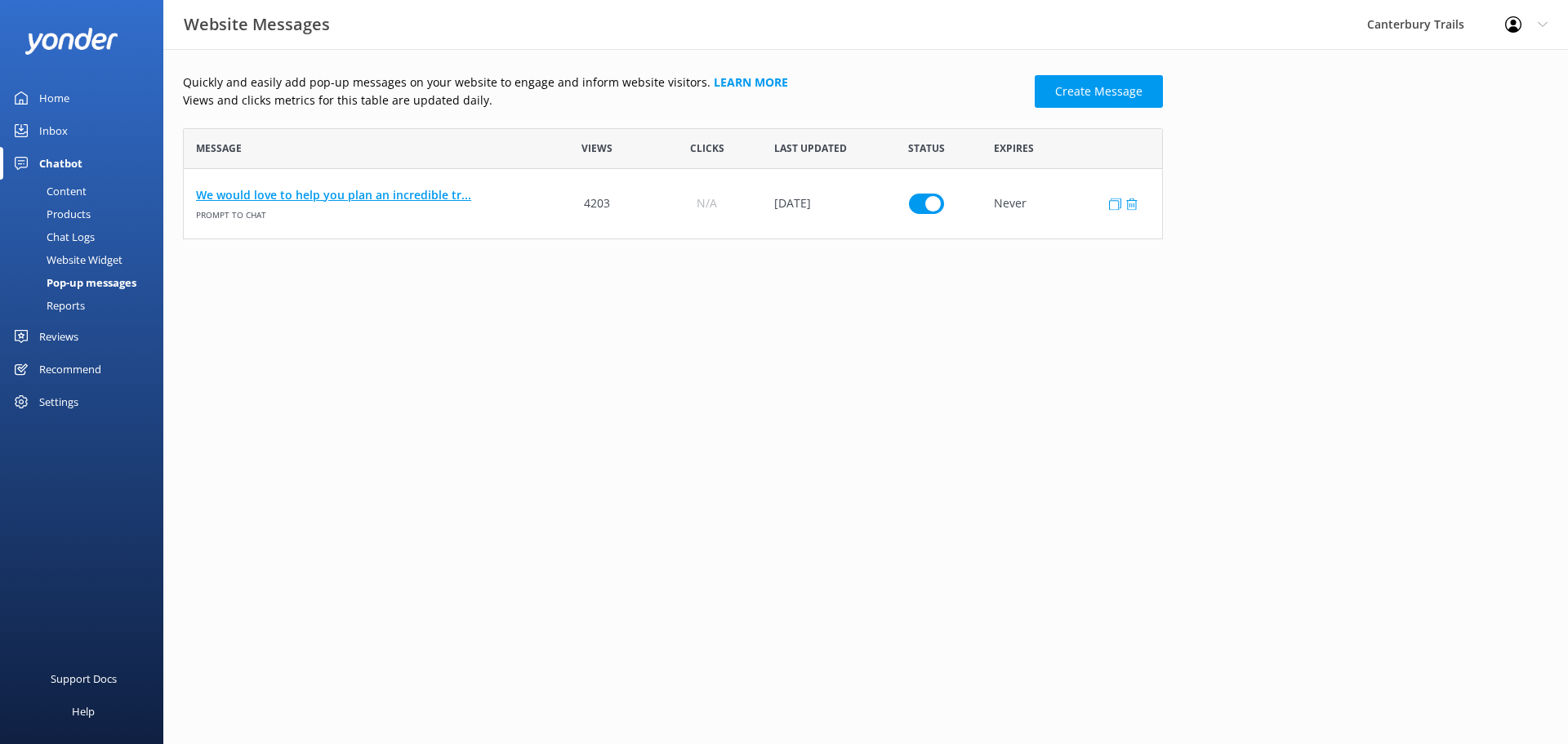
click at [374, 199] on link "We would love to help you plan an incredible tr..." at bounding box center [363, 195] width 334 height 18
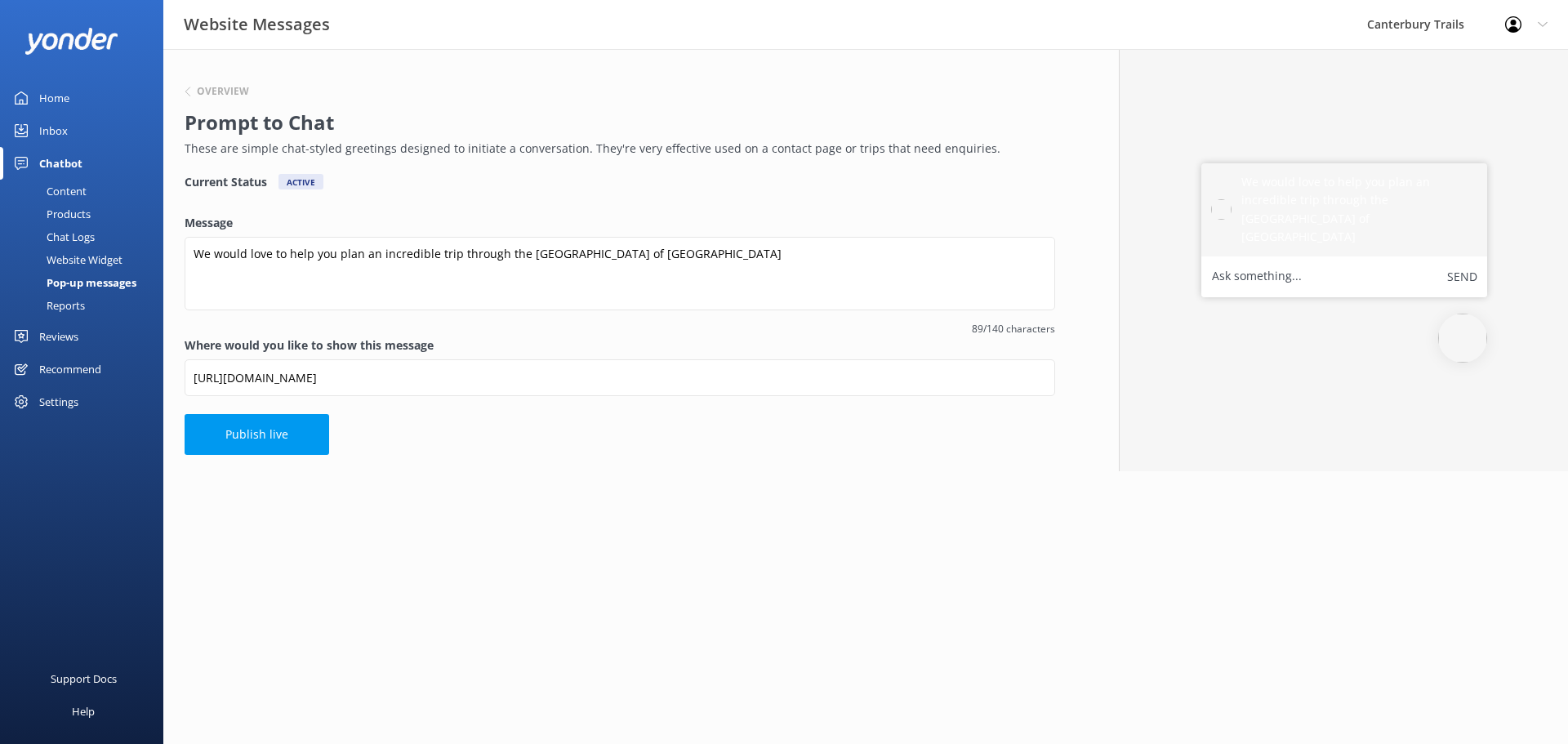
click at [75, 157] on div "Chatbot" at bounding box center [60, 164] width 43 height 33
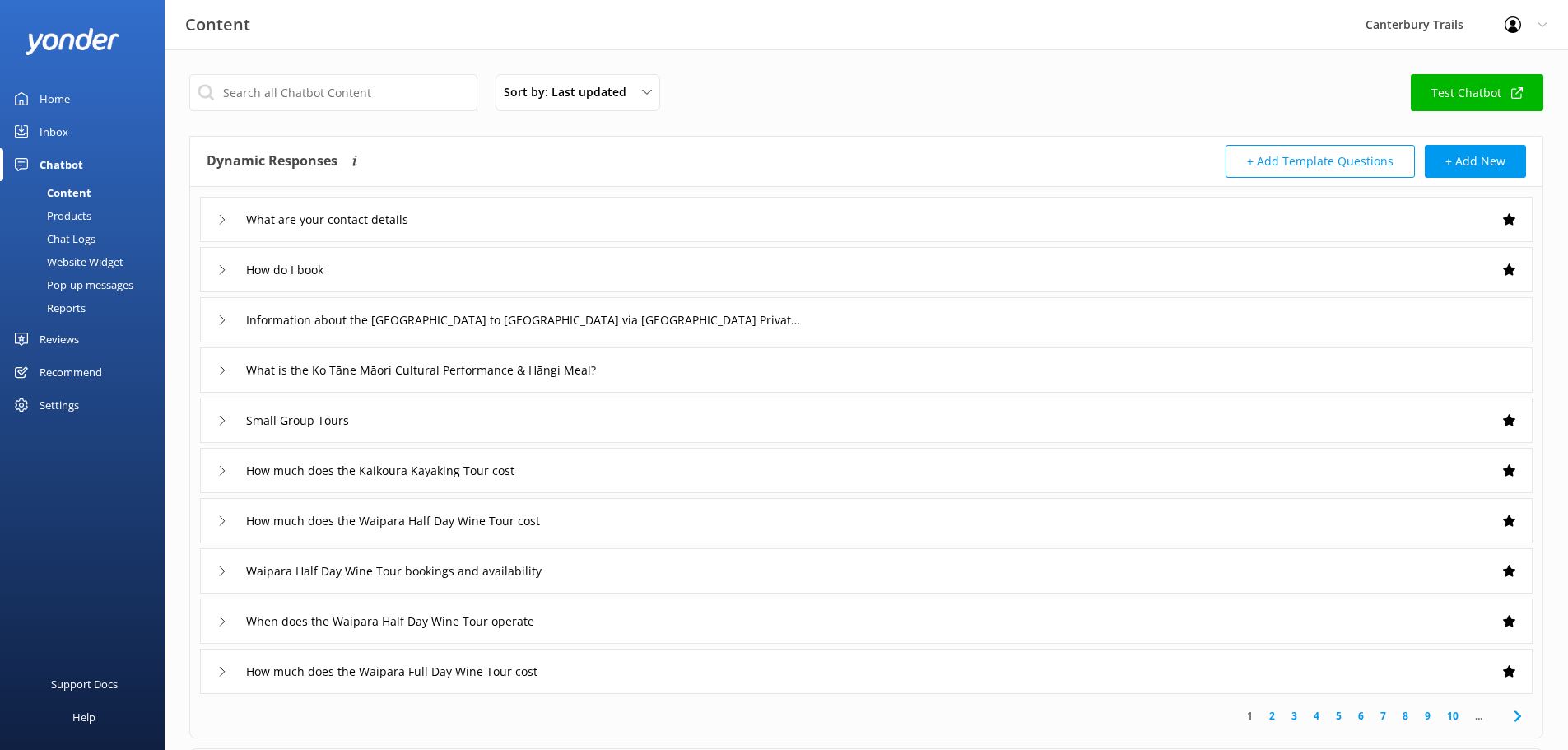
click at [62, 98] on div "Home" at bounding box center [54, 99] width 31 height 33
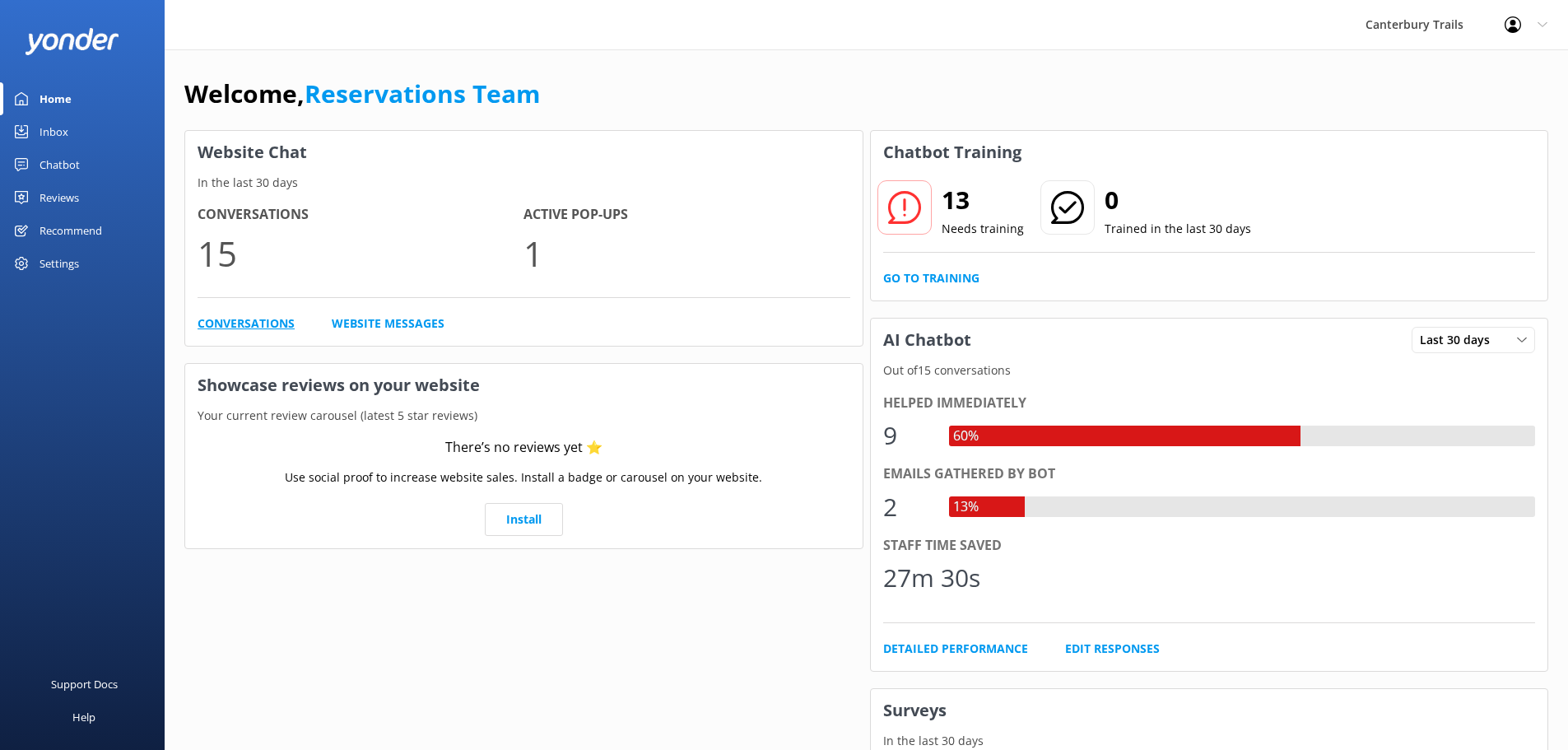
click at [265, 323] on link "Conversations" at bounding box center [246, 323] width 97 height 18
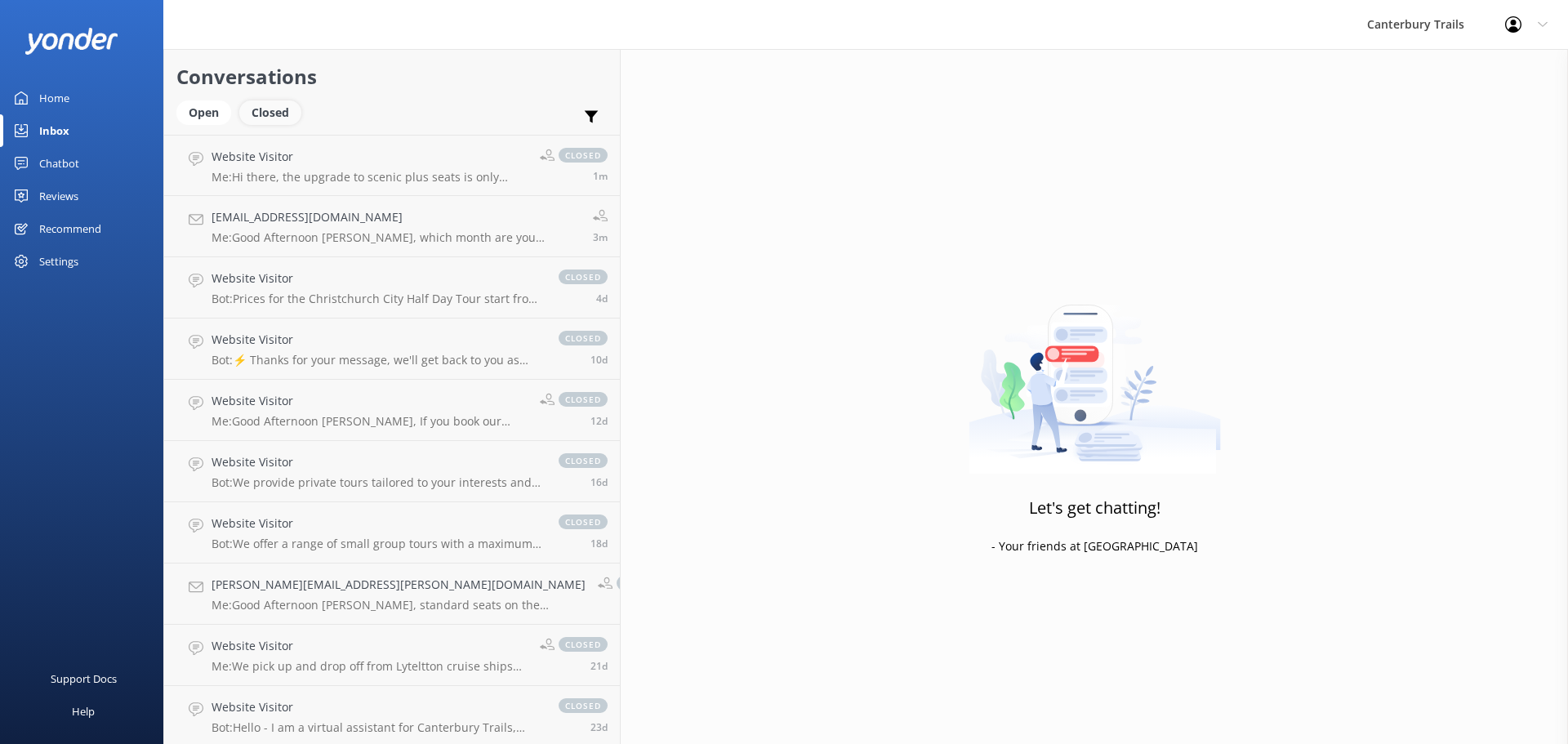
click at [269, 115] on div "Closed" at bounding box center [269, 112] width 62 height 25
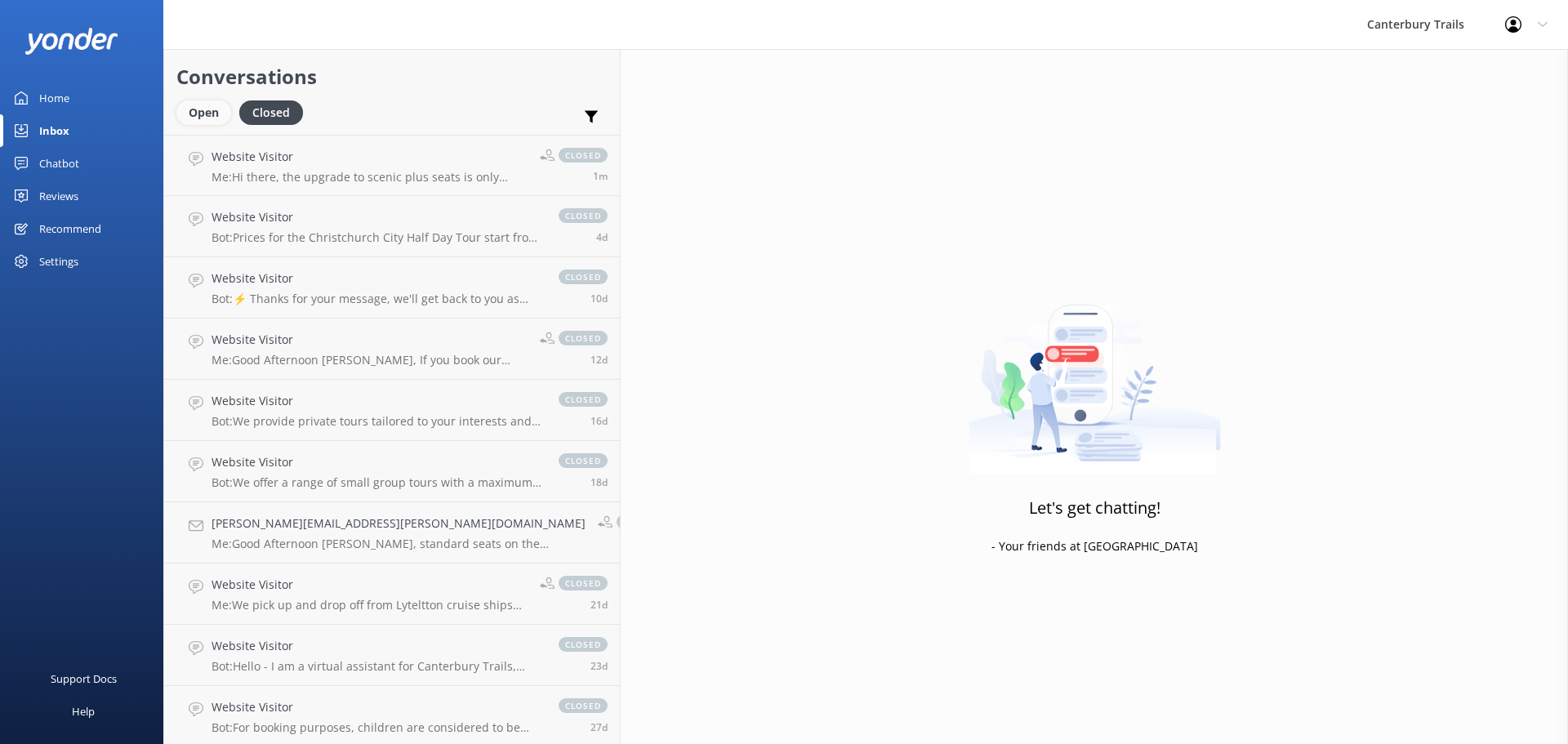
click at [206, 117] on div "Open" at bounding box center [203, 112] width 55 height 25
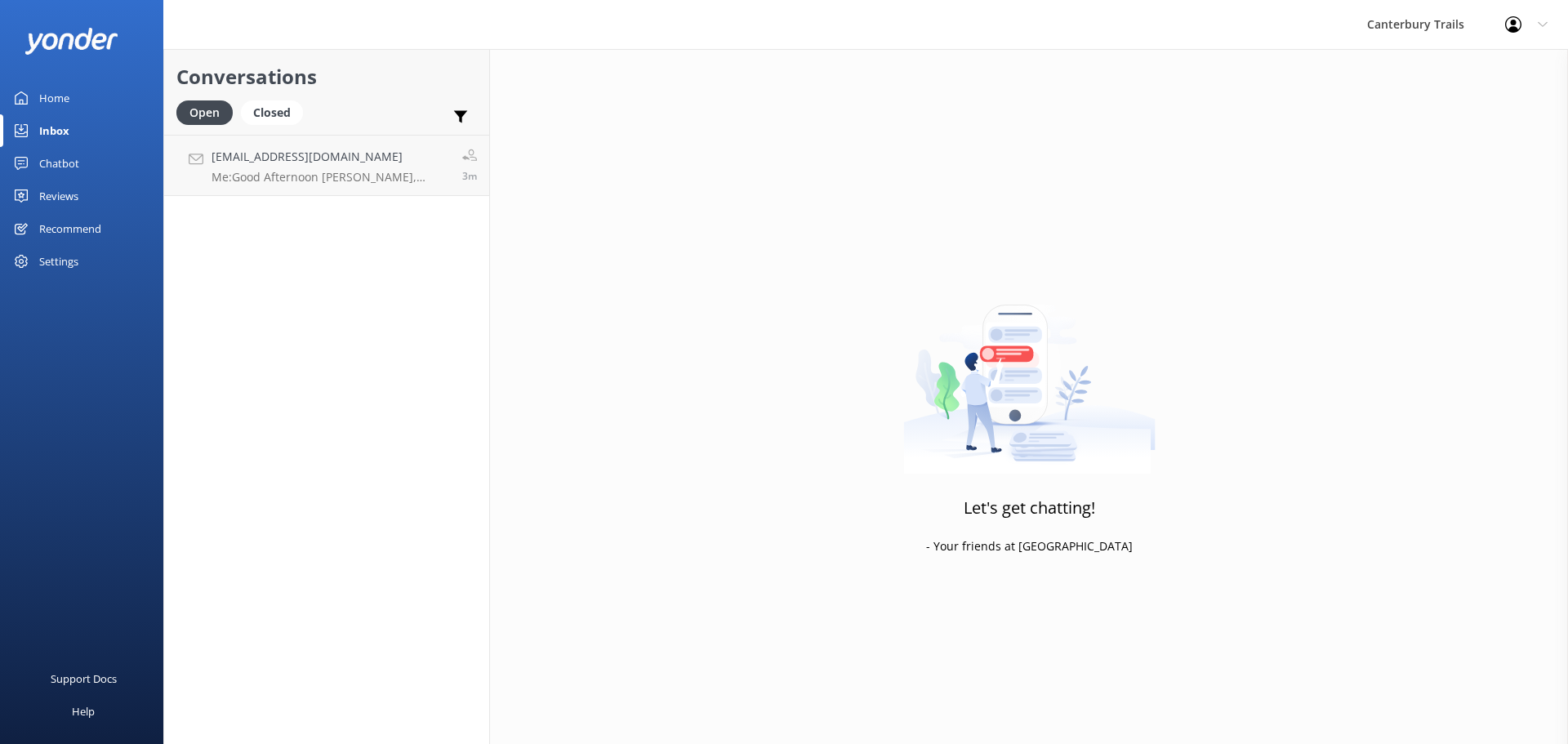
click at [86, 107] on link "Home" at bounding box center [82, 98] width 164 height 33
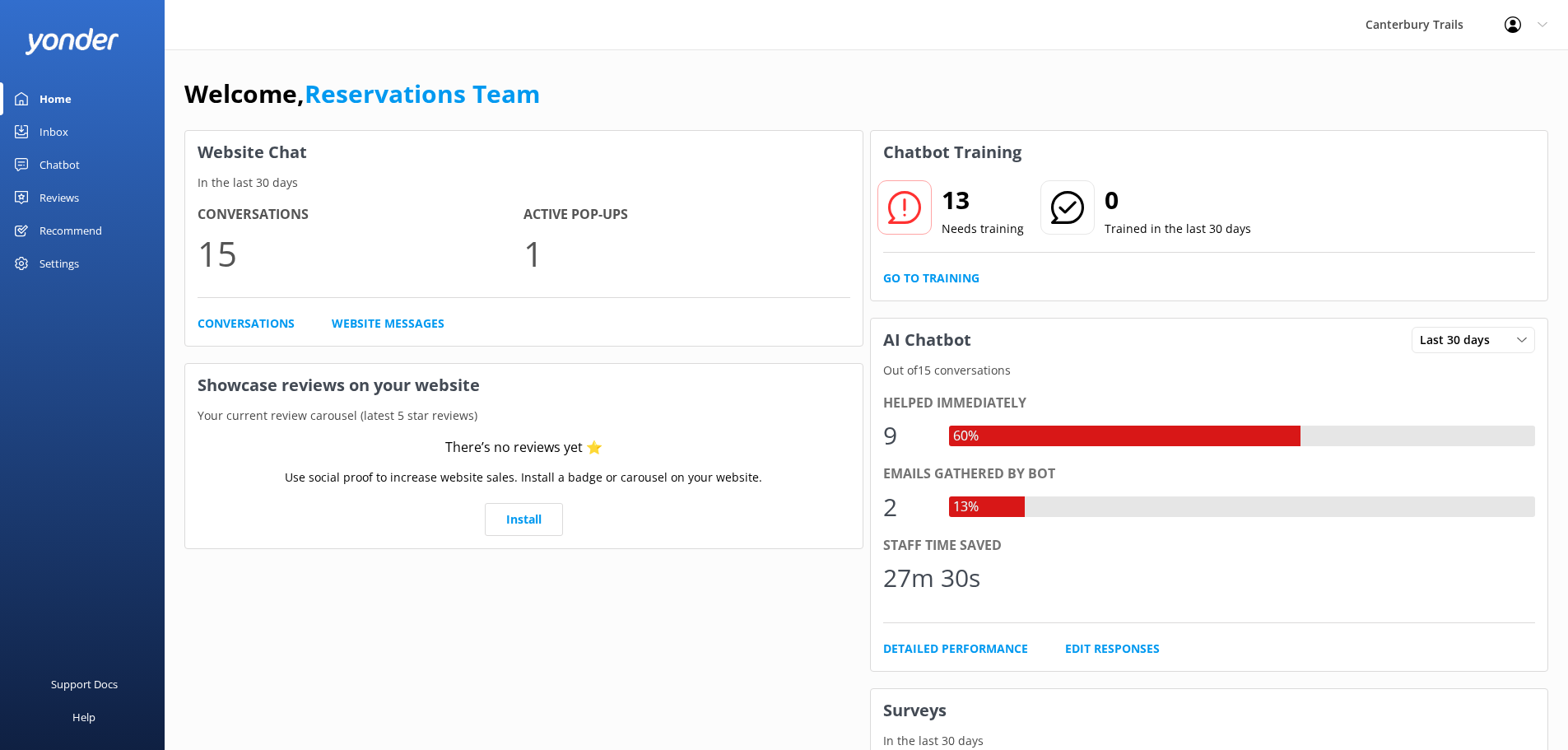
click at [1173, 233] on p "Trained in the last 30 days" at bounding box center [1178, 229] width 147 height 18
